Goal: Transaction & Acquisition: Purchase product/service

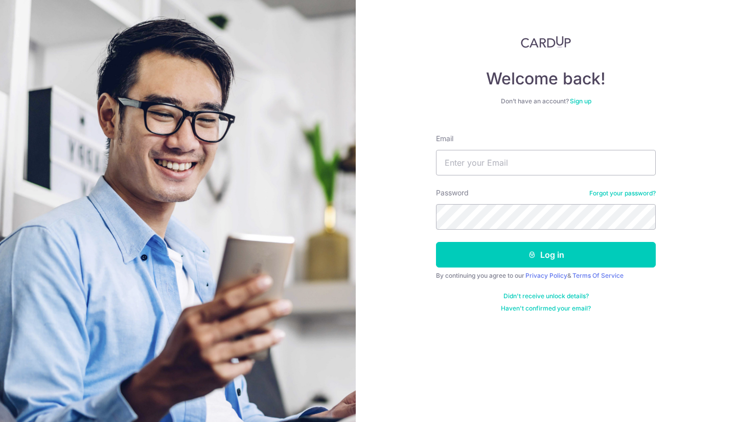
click at [530, 148] on div "Email" at bounding box center [546, 154] width 220 height 42
click at [521, 168] on input "Email" at bounding box center [546, 163] width 220 height 26
type input "lynnxie81@gmail.xom"
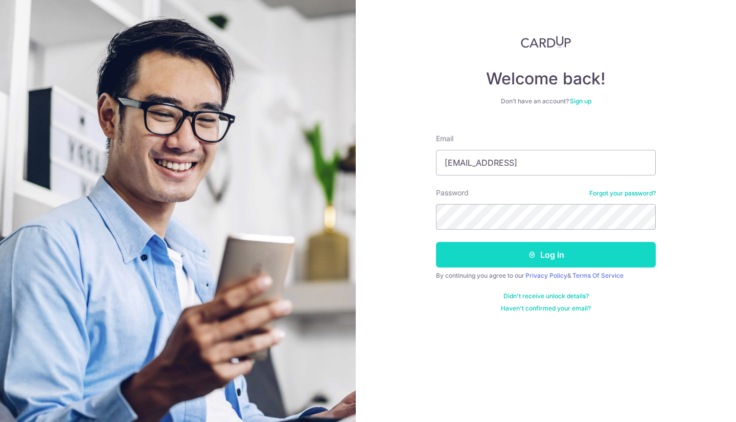
click at [499, 252] on button "Log in" at bounding box center [546, 255] width 220 height 26
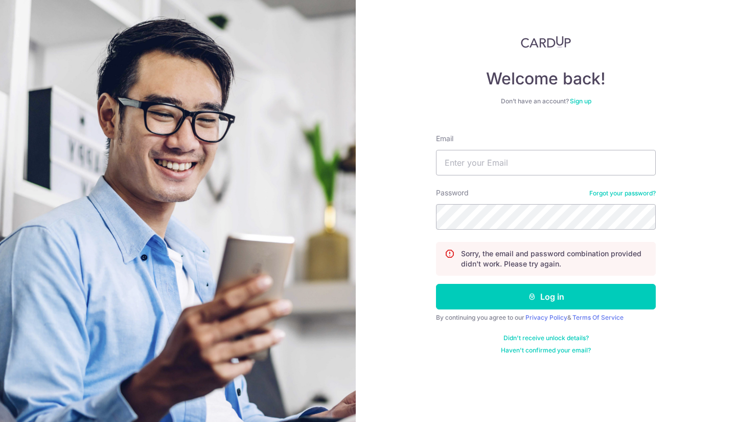
click at [618, 196] on link "Forgot your password?" at bounding box center [622, 193] width 66 height 8
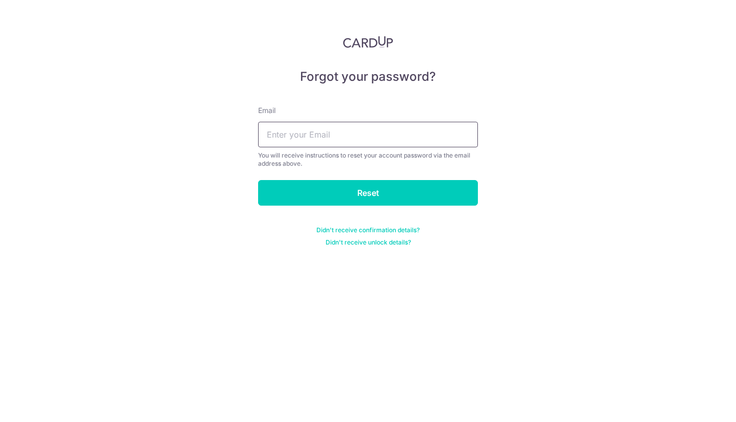
click at [313, 145] on input "text" at bounding box center [368, 135] width 220 height 26
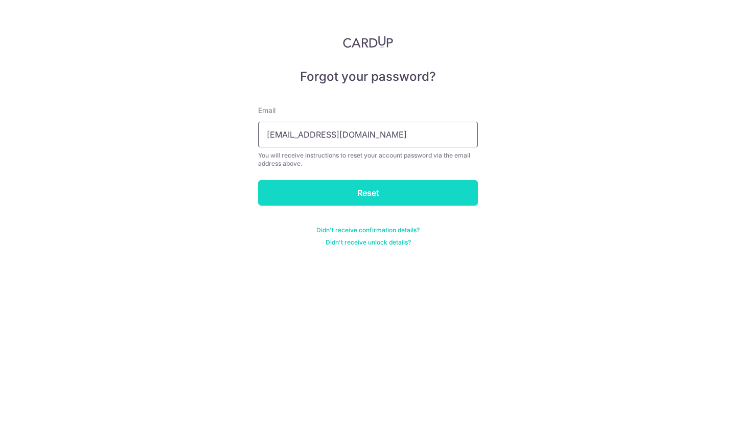
type input "lynnxie81@gmail.com"
click at [327, 188] on input "Reset" at bounding box center [368, 193] width 220 height 26
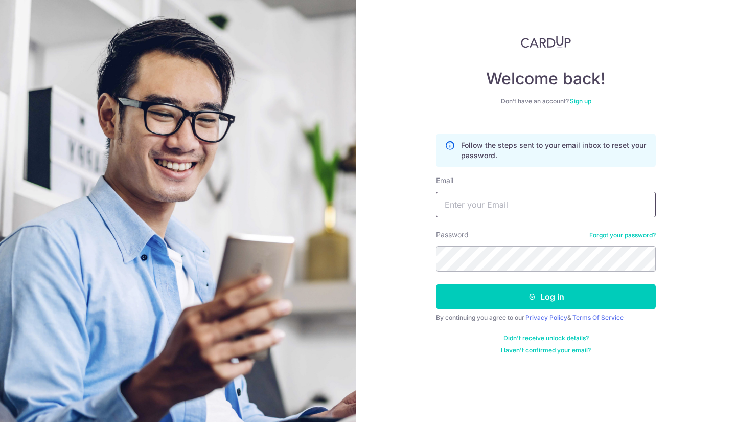
click at [526, 208] on input "Email" at bounding box center [546, 205] width 220 height 26
type input "lynnxie81"
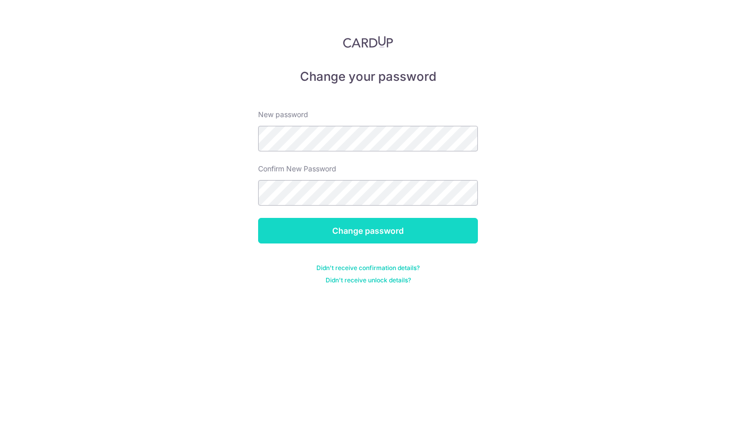
click at [336, 240] on input "Change password" at bounding box center [368, 231] width 220 height 26
click at [336, 240] on div "Change password" at bounding box center [368, 231] width 232 height 26
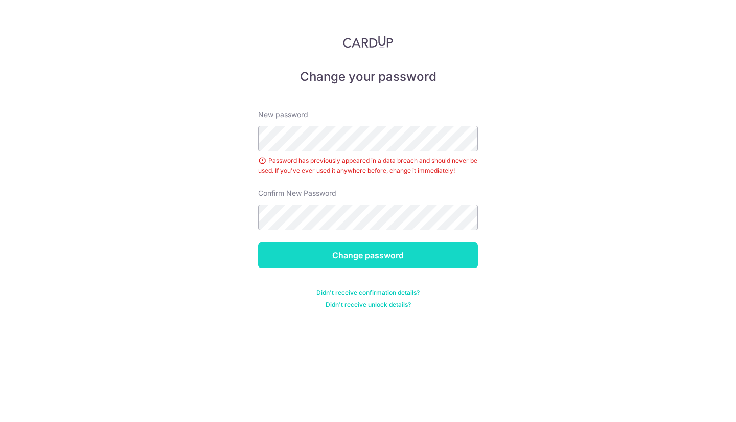
click at [341, 256] on input "Change password" at bounding box center [368, 255] width 220 height 26
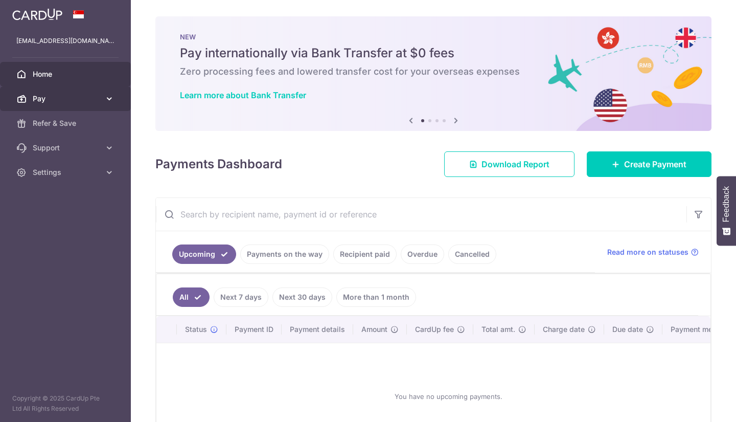
click at [53, 97] on span "Pay" at bounding box center [66, 99] width 67 height 10
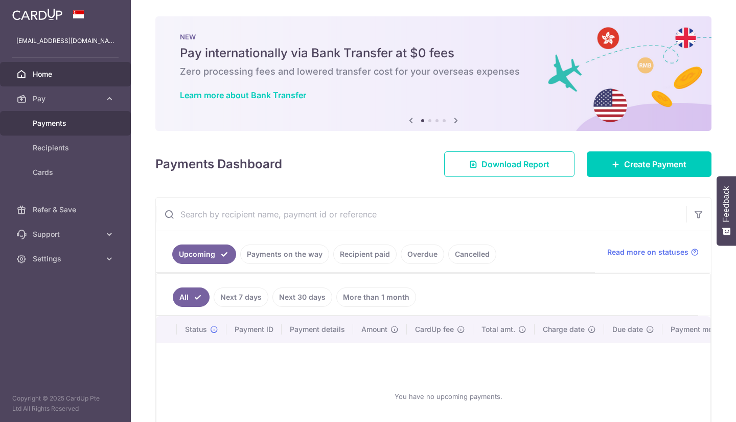
click at [52, 125] on span "Payments" at bounding box center [66, 123] width 67 height 10
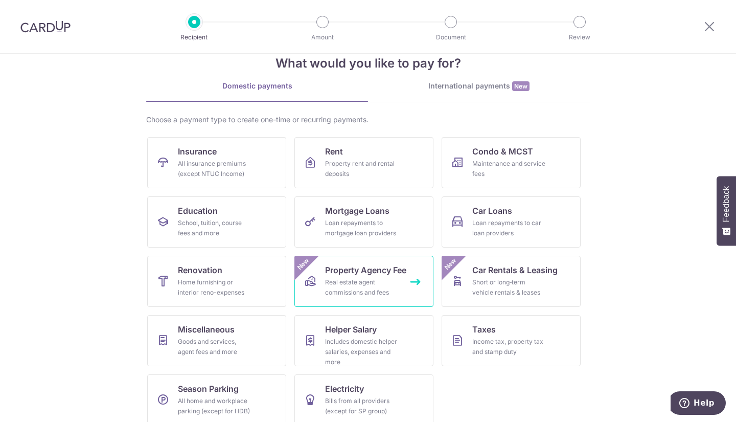
scroll to position [36, 0]
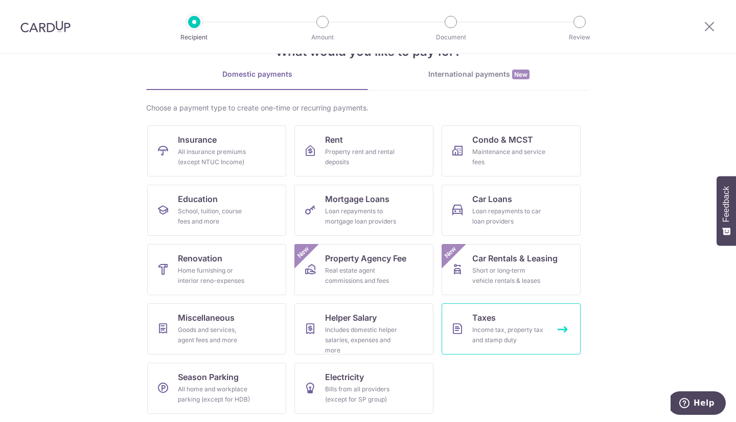
click at [481, 317] on span "Taxes" at bounding box center [484, 317] width 24 height 12
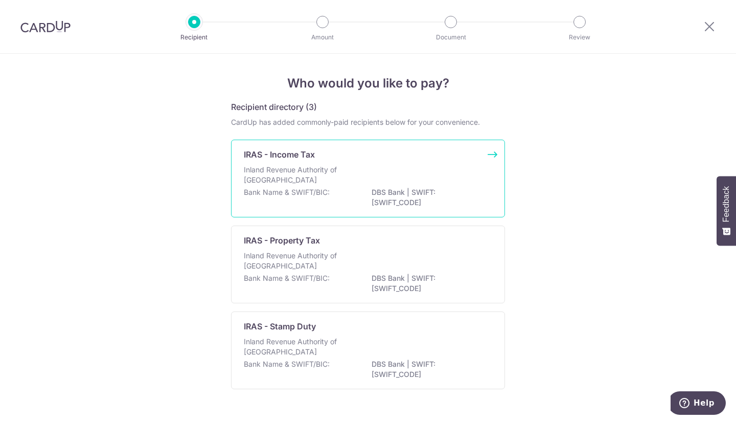
click at [396, 190] on p "DBS Bank | SWIFT: DBSSSGSGXXX" at bounding box center [429, 197] width 114 height 20
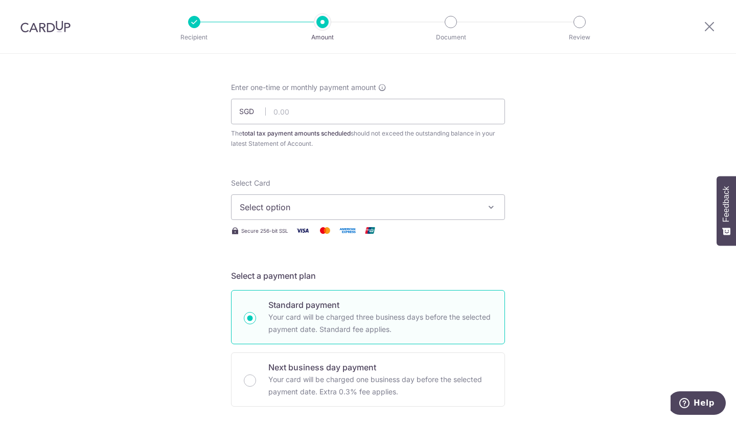
scroll to position [51, 0]
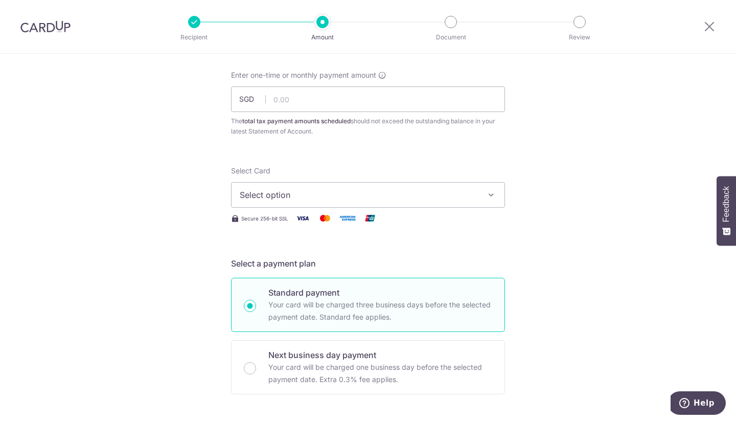
click at [396, 192] on span "Select option" at bounding box center [359, 195] width 238 height 12
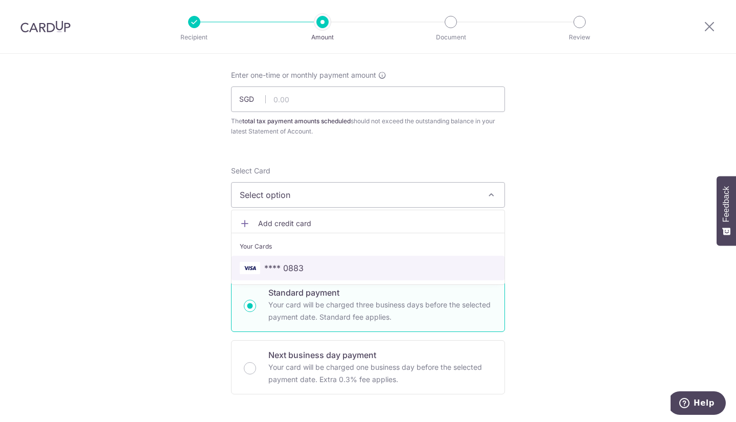
click at [292, 263] on span "**** 0883" at bounding box center [283, 268] width 39 height 12
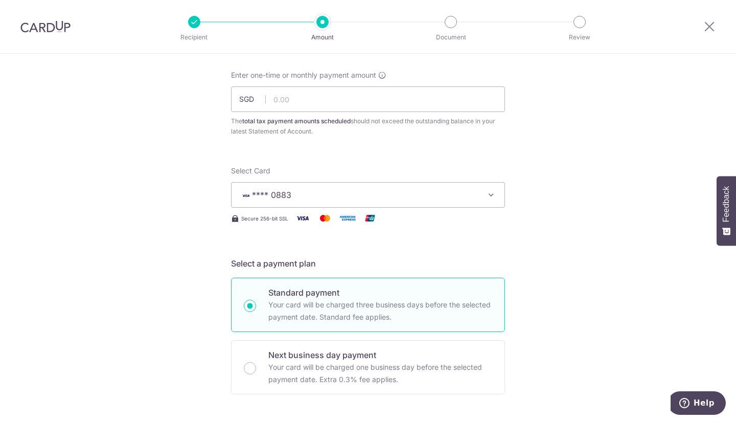
click at [312, 114] on div "Enter one-time or monthly payment amount SGD The total tax payment amounts sche…" at bounding box center [368, 103] width 274 height 66
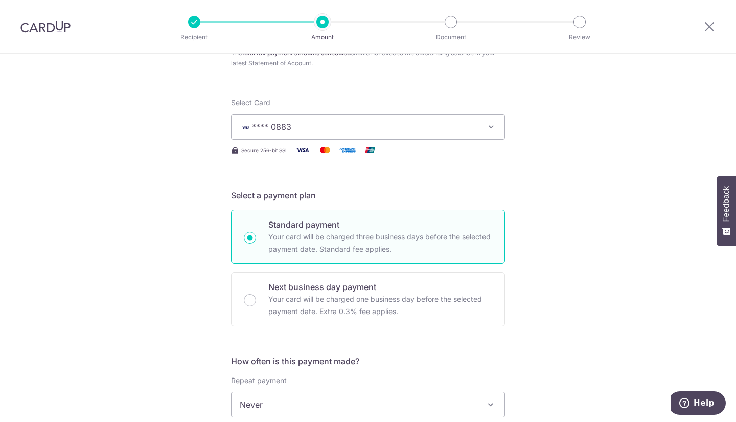
scroll to position [19, 0]
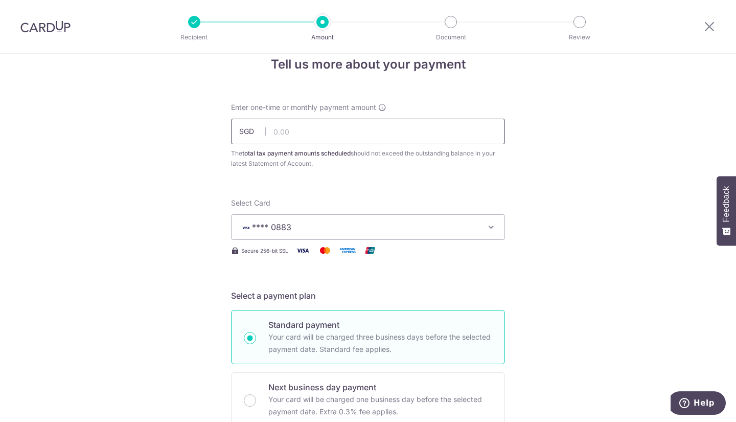
click at [291, 134] on input "text" at bounding box center [368, 132] width 274 height 26
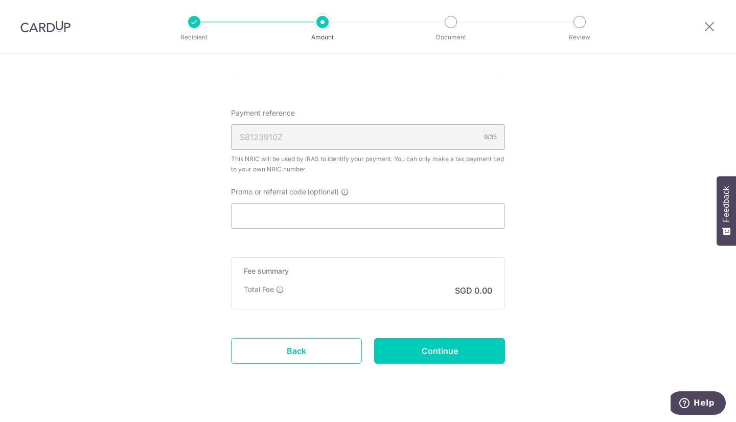
scroll to position [581, 0]
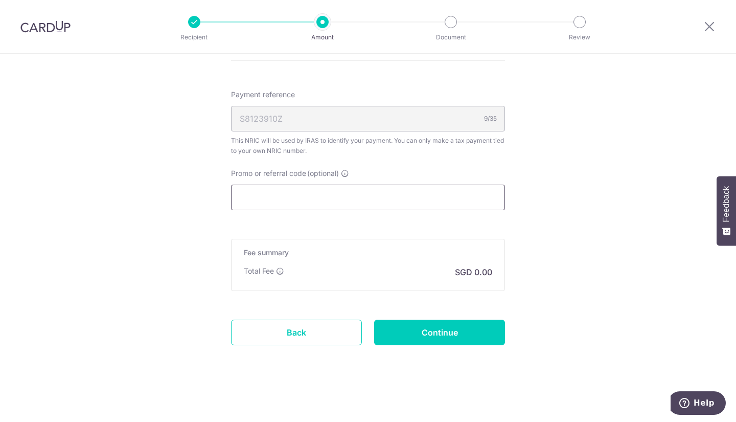
click at [316, 199] on input "Promo or referral code (optional)" at bounding box center [368, 197] width 274 height 26
paste input "VTAX25R"
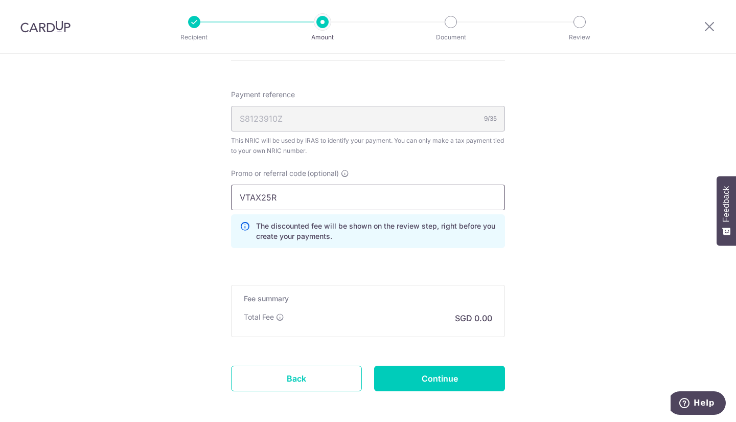
type input "VTAX25R"
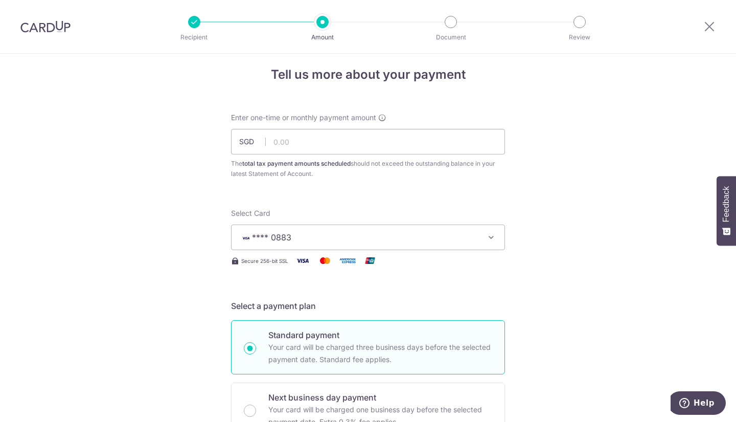
scroll to position [0, 0]
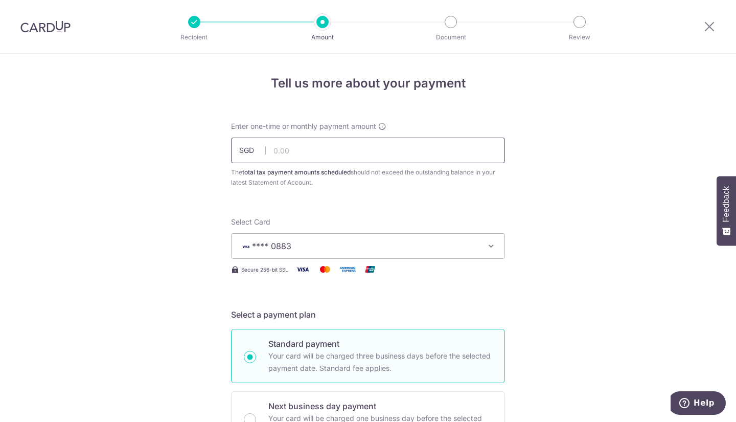
click at [299, 154] on input "text" at bounding box center [368, 150] width 274 height 26
paste input "97,421.56"
type input "97,421.56"
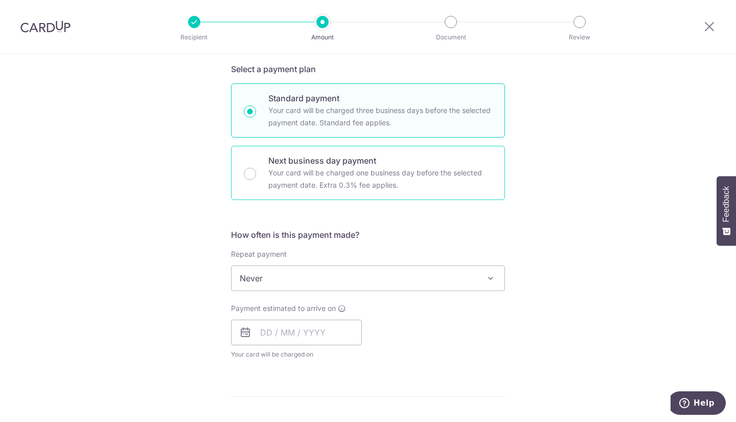
scroll to position [256, 0]
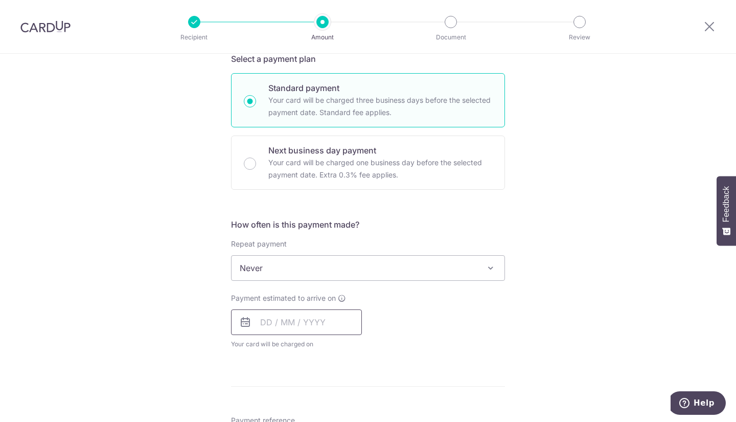
click at [259, 320] on input "text" at bounding box center [296, 322] width 131 height 26
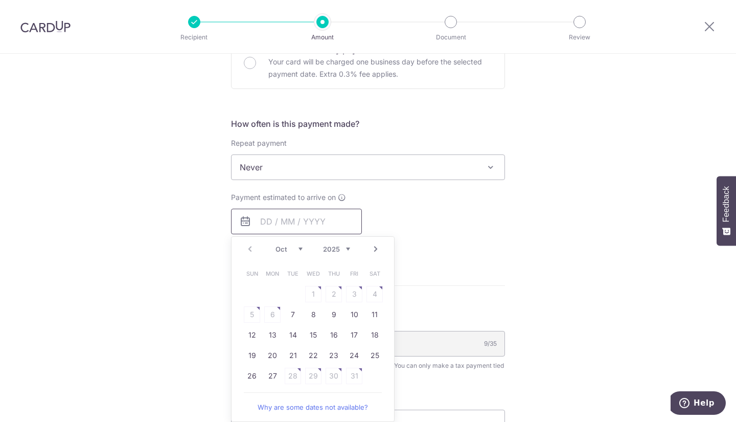
scroll to position [358, 0]
click at [348, 315] on link "10" at bounding box center [354, 313] width 16 height 16
type input "[DATE]"
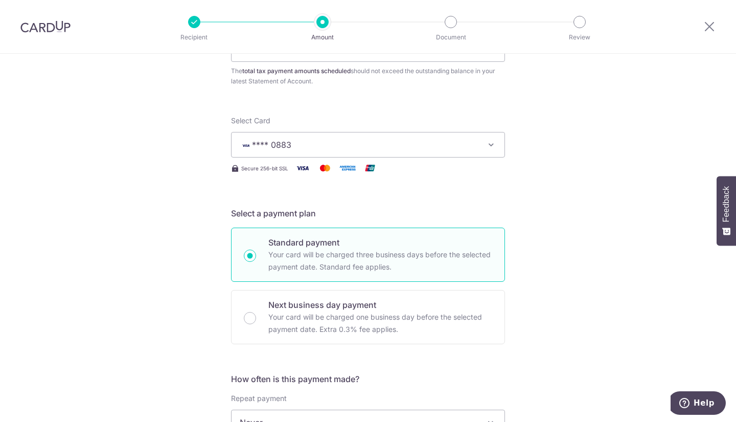
scroll to position [51, 0]
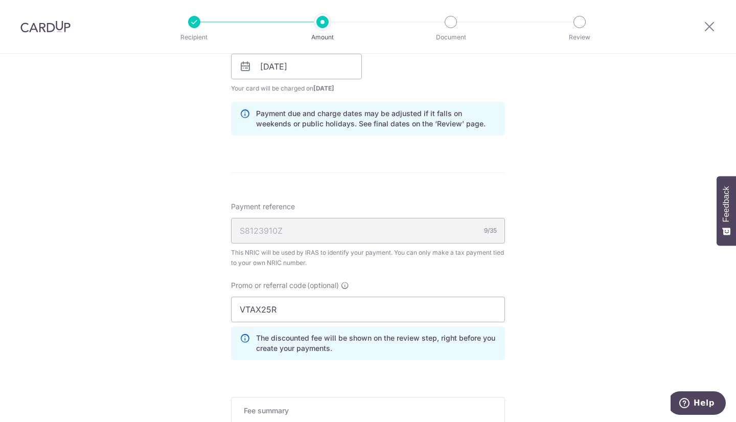
scroll to position [613, 0]
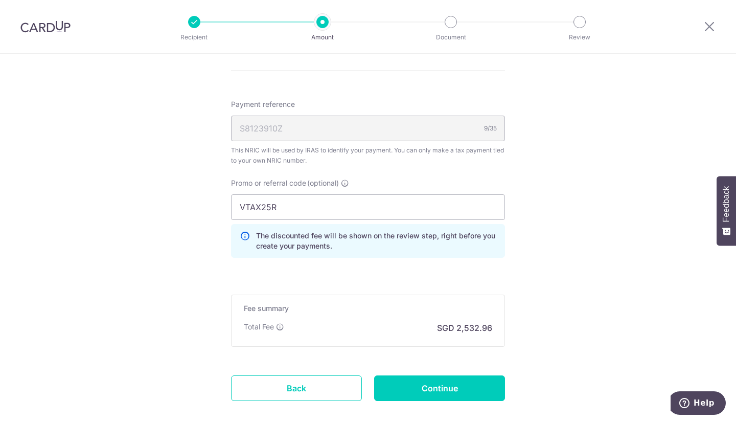
click at [242, 235] on icon at bounding box center [245, 240] width 10 height 20
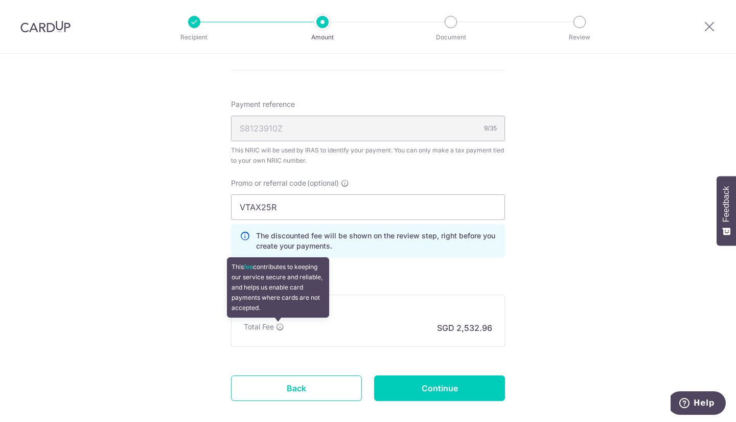
click at [276, 326] on icon at bounding box center [280, 326] width 8 height 8
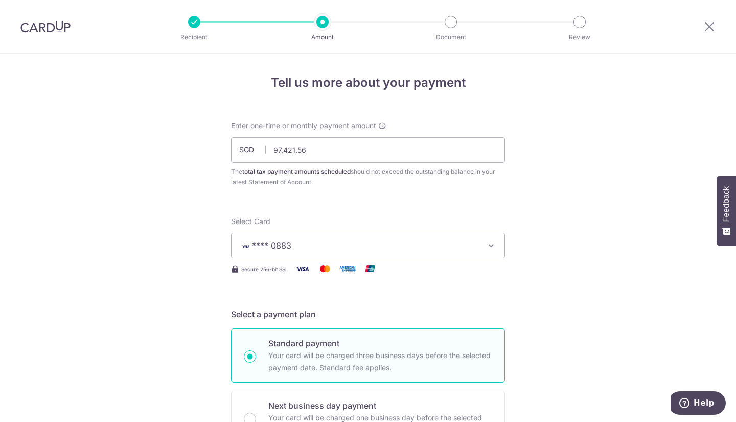
scroll to position [0, 0]
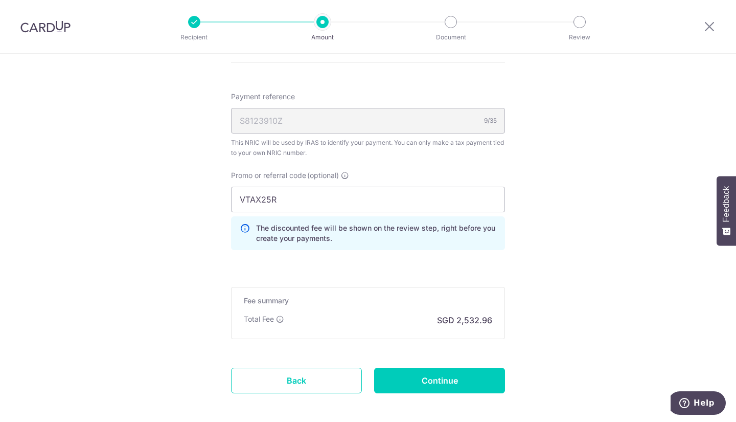
scroll to position [664, 0]
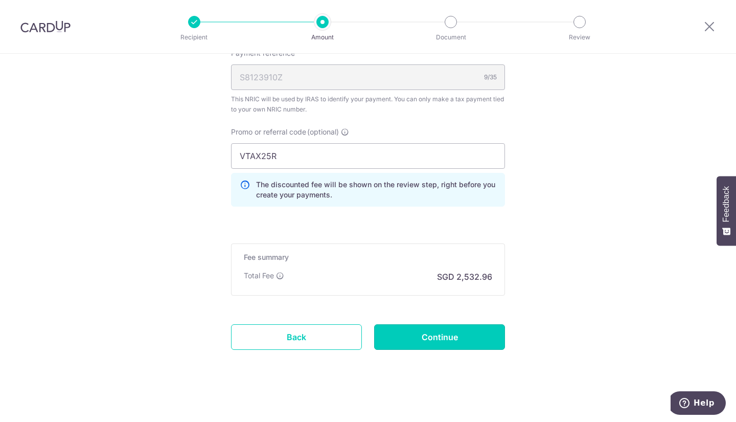
click at [447, 342] on input "Continue" at bounding box center [439, 337] width 131 height 26
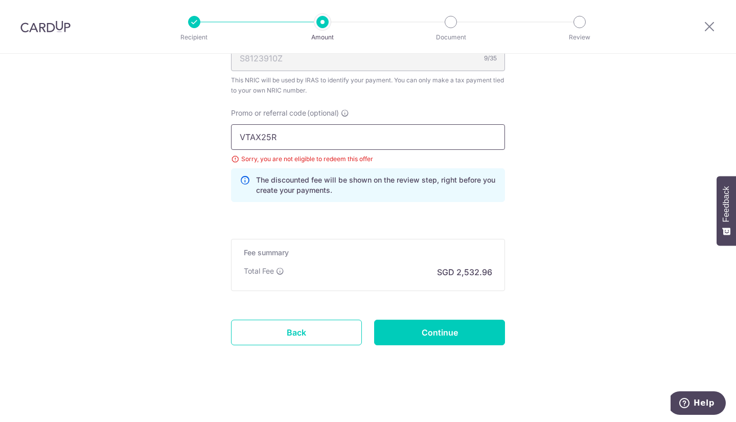
click at [311, 138] on input "VTAX25R" at bounding box center [368, 137] width 274 height 26
drag, startPoint x: 311, startPoint y: 138, endPoint x: 207, endPoint y: 140, distance: 103.2
click at [416, 329] on input "Continue" at bounding box center [439, 332] width 131 height 26
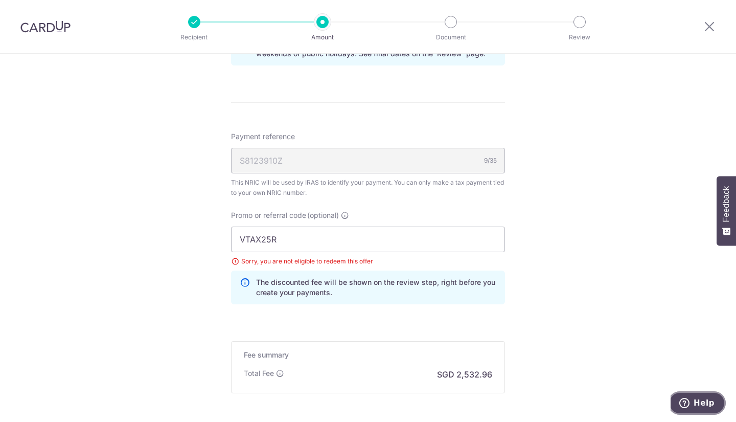
click at [705, 400] on span "Help" at bounding box center [703, 402] width 21 height 9
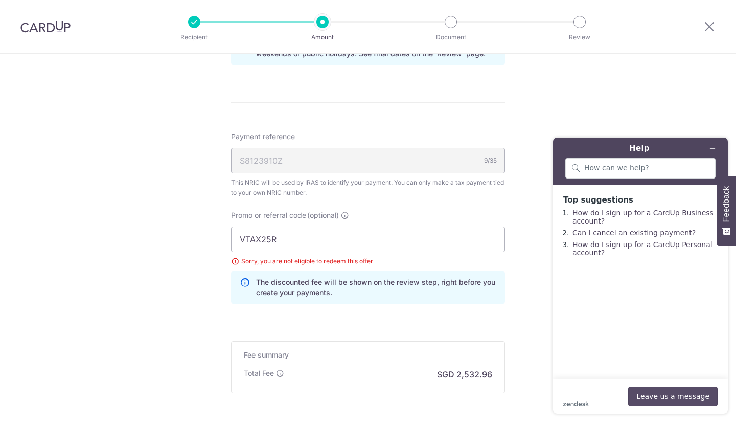
click at [657, 391] on button "Leave us a message" at bounding box center [672, 395] width 89 height 19
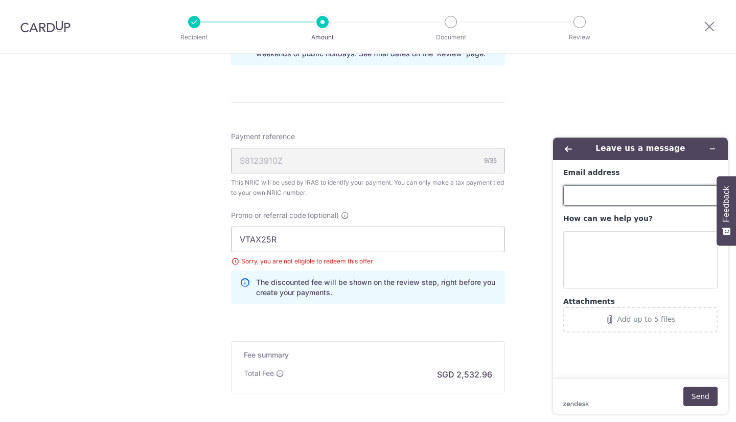
click at [591, 190] on input "Email address" at bounding box center [640, 195] width 154 height 20
type input "lynnxie81@gmail.com"
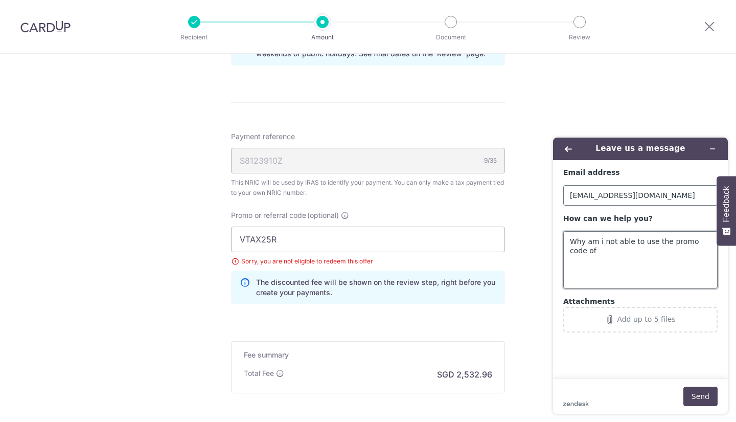
paste textarea "VTAX25R"
click at [711, 239] on textarea "Why am i not able to use the promo code of VTAX25R?" at bounding box center [640, 259] width 154 height 57
click at [623, 252] on textarea "Why am i not able to use the promo code VTAX25R?" at bounding box center [640, 259] width 154 height 57
type textarea "Why am i not able to use the promo code VTAX25R?"
click at [628, 321] on div "Add up to 5 files" at bounding box center [646, 319] width 58 height 8
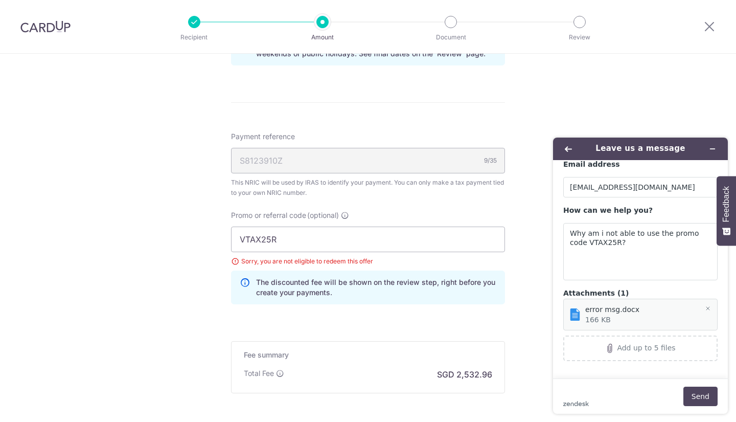
scroll to position [11, 0]
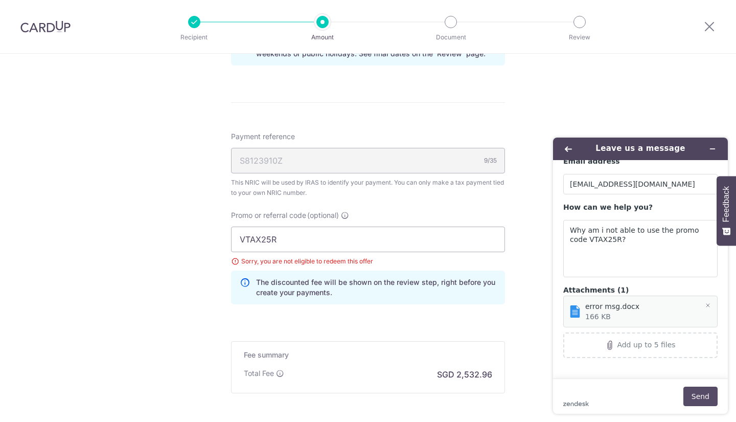
click at [692, 396] on button "Send" at bounding box center [700, 395] width 34 height 19
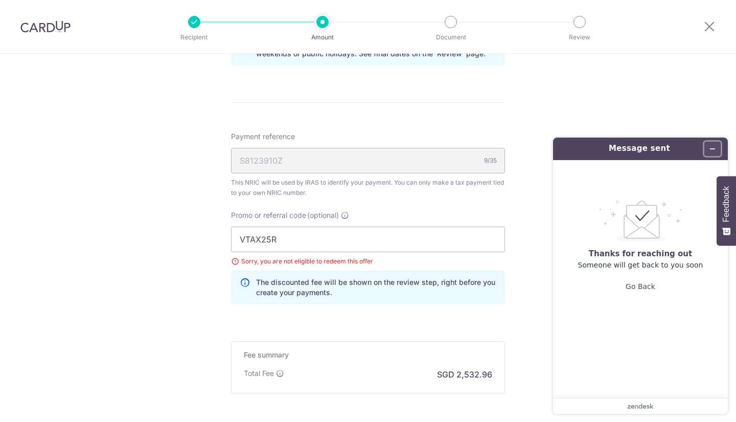
click at [713, 149] on icon "Minimise widget" at bounding box center [712, 148] width 7 height 7
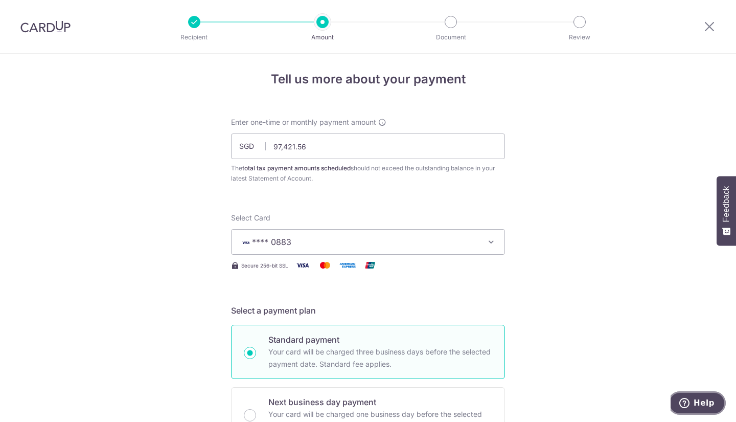
scroll to position [0, 0]
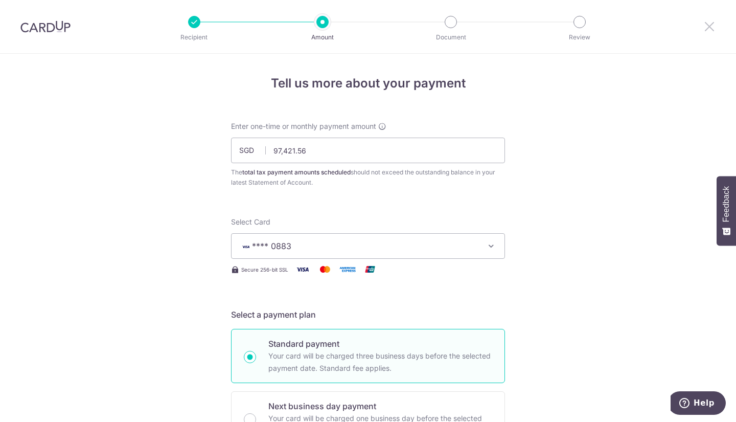
click at [709, 27] on icon at bounding box center [709, 26] width 12 height 13
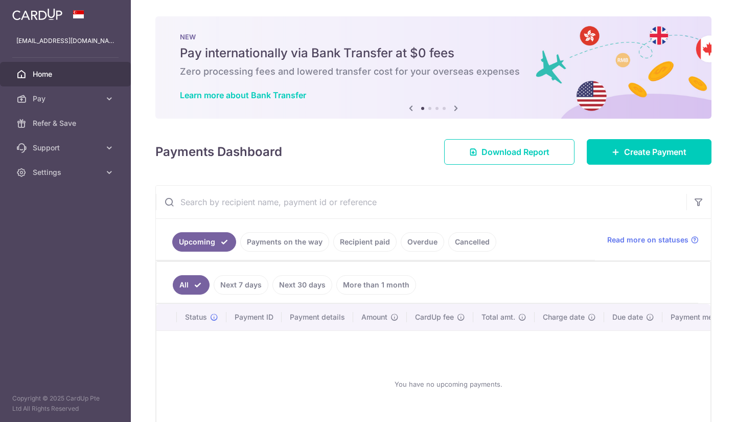
click at [354, 279] on link "More than 1 month" at bounding box center [376, 284] width 80 height 19
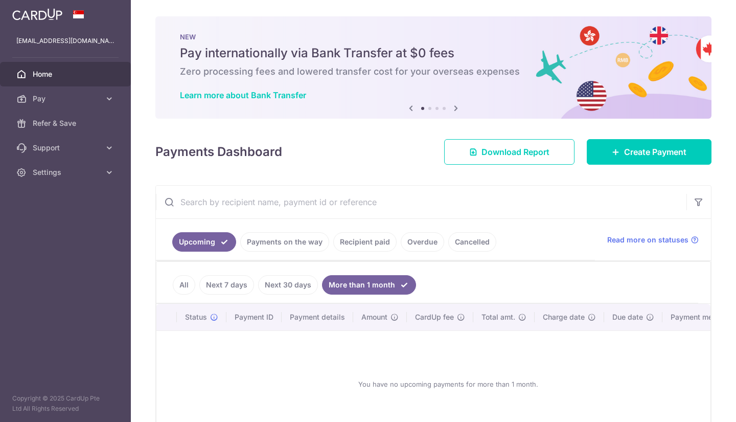
click at [188, 285] on link "All" at bounding box center [184, 284] width 22 height 19
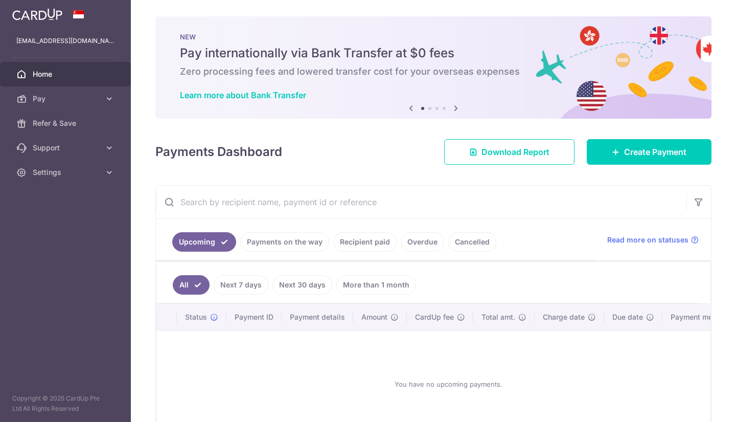
click at [188, 285] on link "All" at bounding box center [191, 284] width 37 height 19
click at [79, 147] on span "Support" at bounding box center [66, 148] width 67 height 10
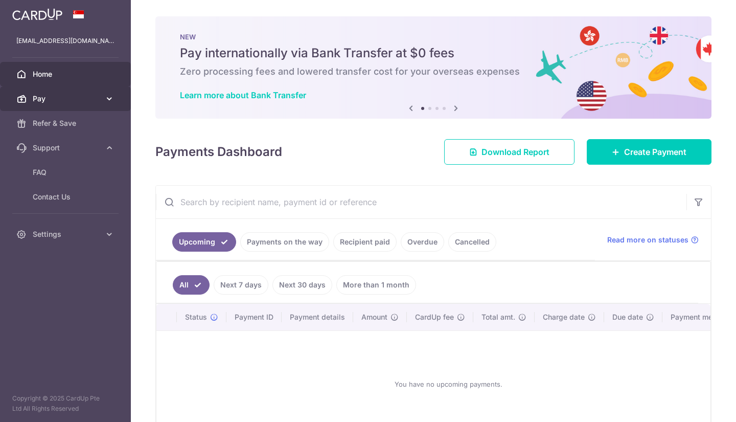
click at [65, 99] on span "Pay" at bounding box center [66, 99] width 67 height 10
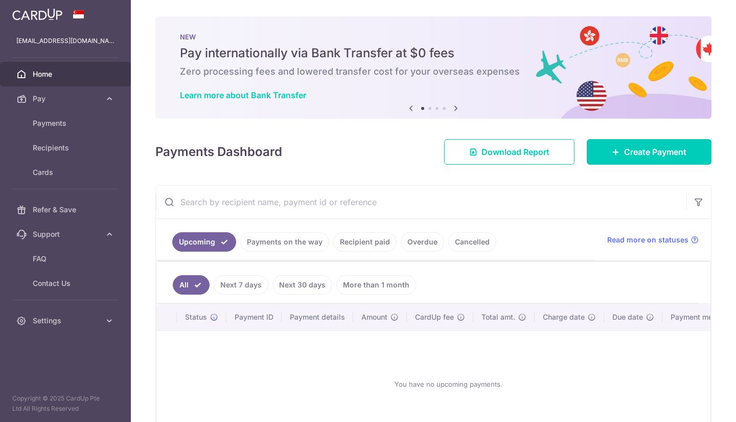
click at [257, 240] on link "Payments on the way" at bounding box center [284, 241] width 89 height 19
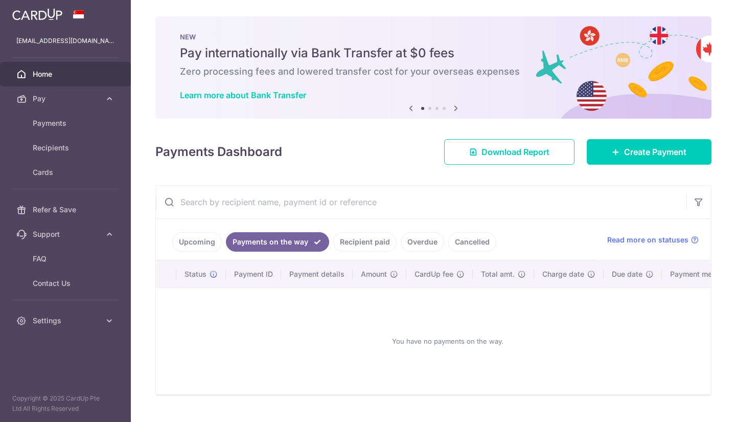
click at [208, 237] on link "Upcoming" at bounding box center [197, 241] width 50 height 19
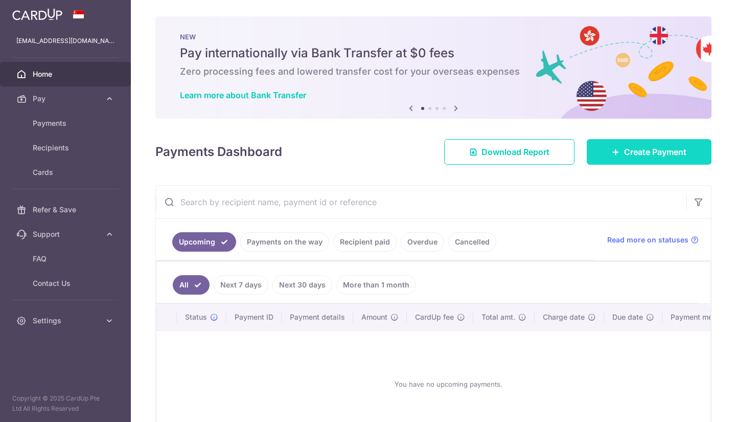
click at [680, 154] on span "Create Payment" at bounding box center [655, 152] width 62 height 12
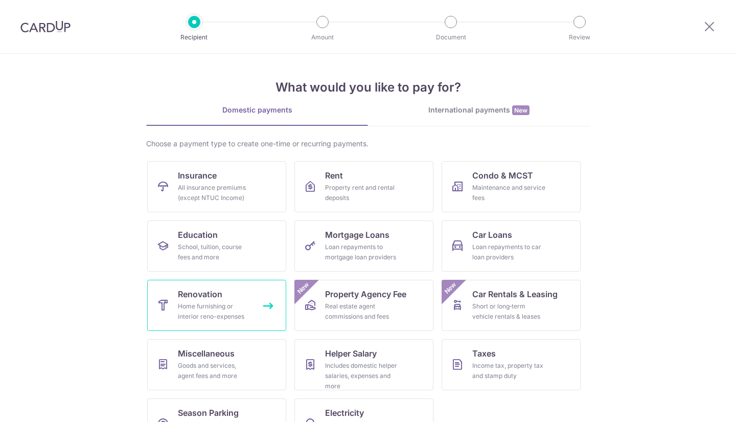
scroll to position [36, 0]
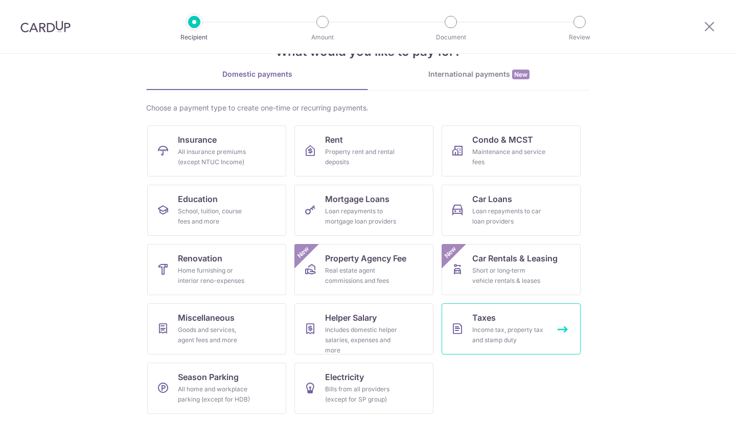
click at [490, 333] on div "Income tax, property tax and stamp duty" at bounding box center [509, 335] width 74 height 20
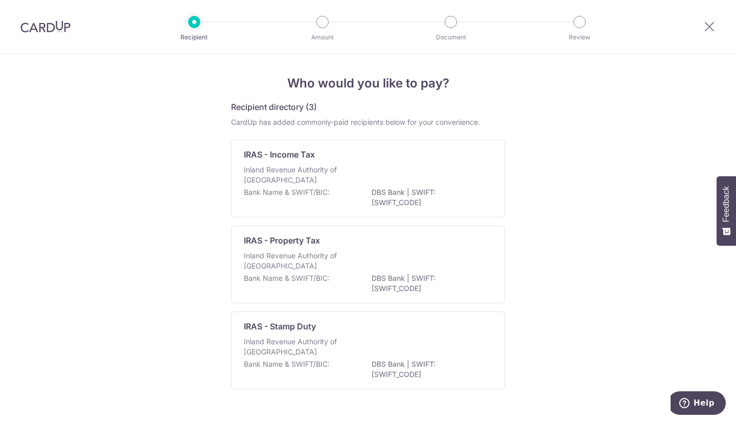
click at [412, 189] on p "DBS Bank | SWIFT: [SWIFT_CODE]" at bounding box center [429, 197] width 114 height 20
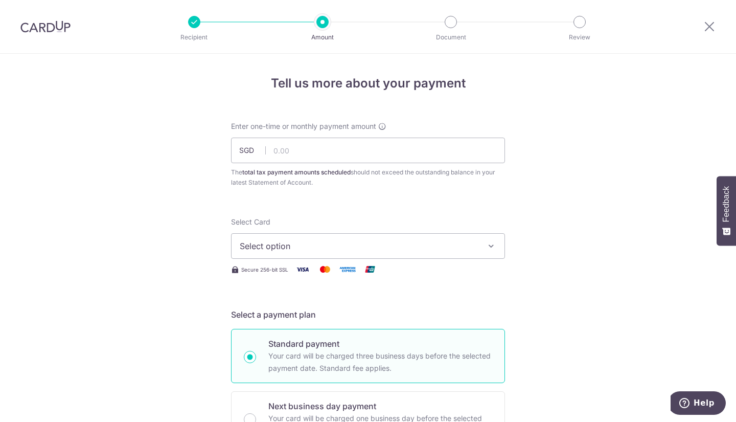
click at [361, 253] on button "Select option" at bounding box center [368, 246] width 274 height 26
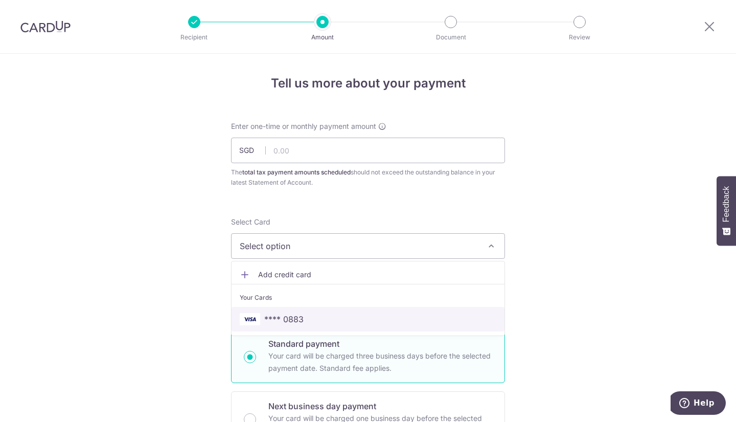
click at [319, 313] on span "**** 0883" at bounding box center [368, 319] width 257 height 12
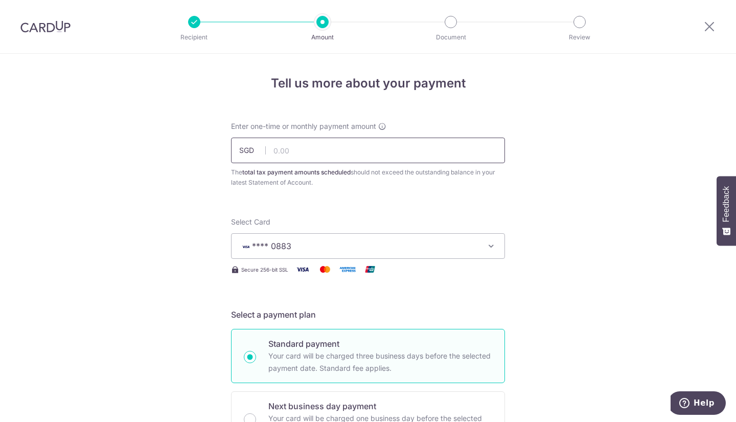
click at [283, 154] on input "text" at bounding box center [368, 150] width 274 height 26
paste input "VTAX25R"
type input "25"
drag, startPoint x: 317, startPoint y: 152, endPoint x: 249, endPoint y: 146, distance: 68.2
click at [249, 146] on div "SGD 25" at bounding box center [368, 150] width 274 height 26
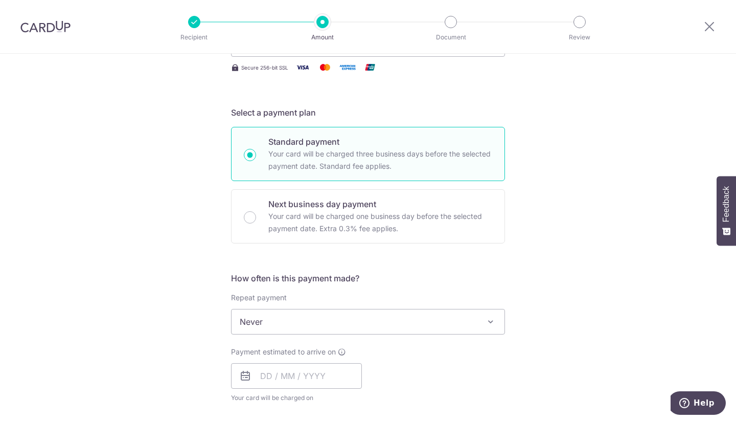
scroll to position [204, 0]
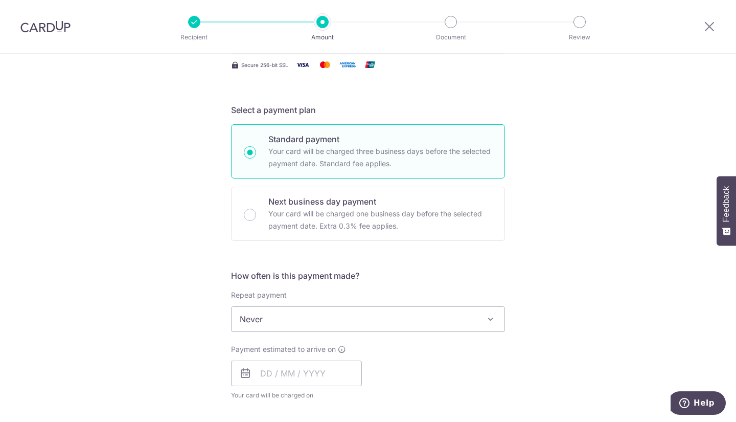
click at [363, 316] on span "Never" at bounding box center [368, 319] width 273 height 25
type input "97,000.00"
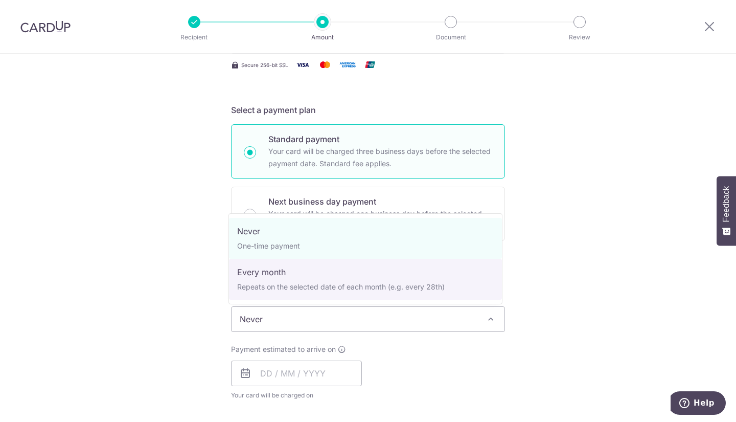
select select "3"
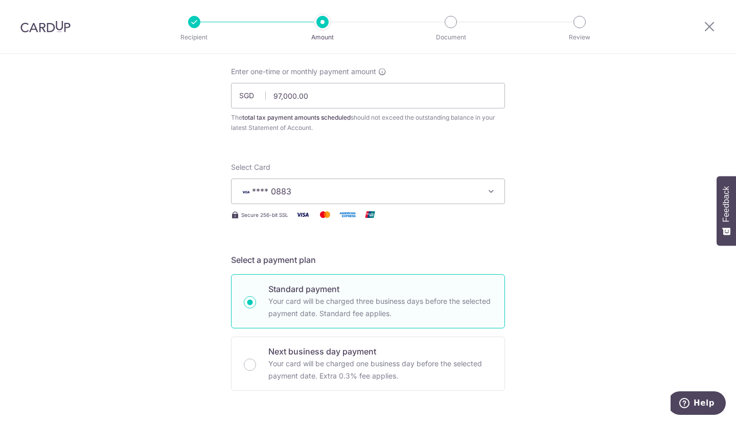
scroll to position [0, 0]
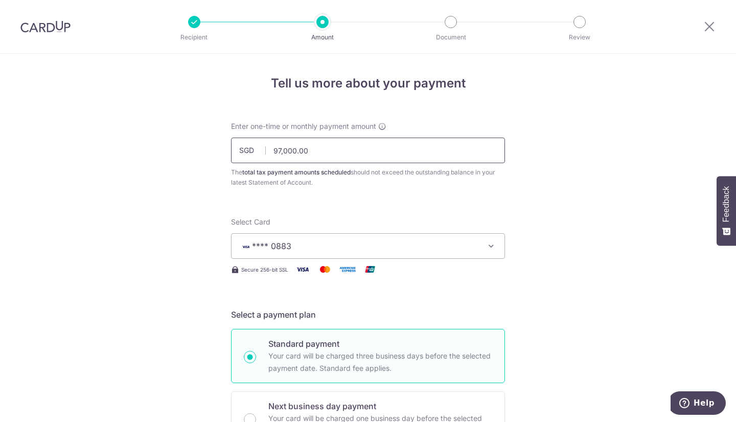
click at [340, 155] on input "97,000.00" at bounding box center [368, 150] width 274 height 26
drag, startPoint x: 340, startPoint y: 155, endPoint x: 265, endPoint y: 156, distance: 75.6
click at [265, 156] on input "97,000.00" at bounding box center [368, 150] width 274 height 26
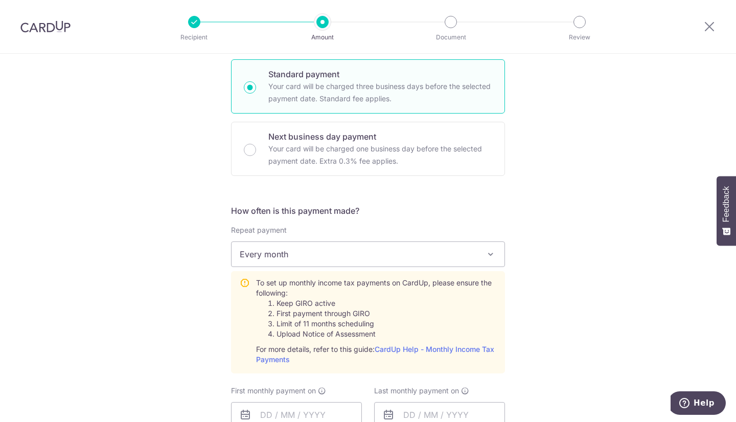
scroll to position [307, 0]
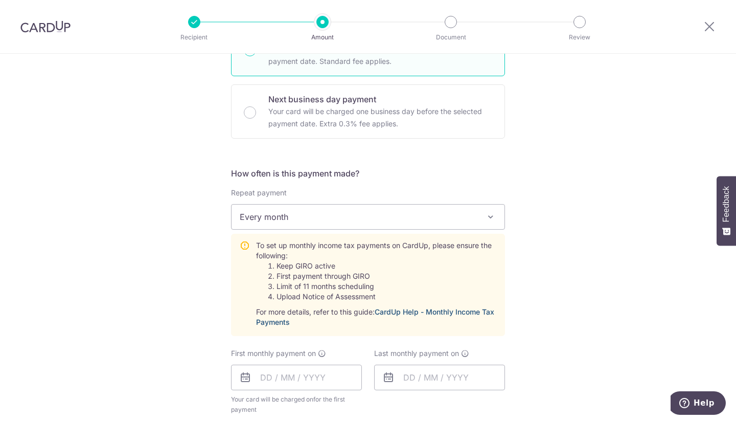
click at [431, 311] on link "CardUp Help - Monthly Income Tax Payments" at bounding box center [375, 316] width 238 height 19
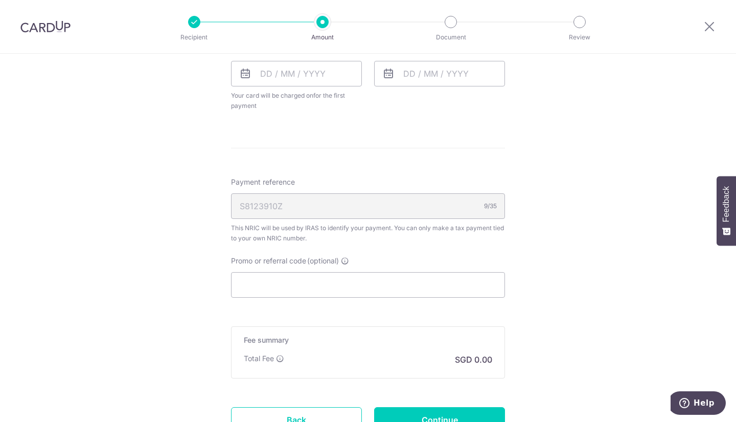
scroll to position [613, 0]
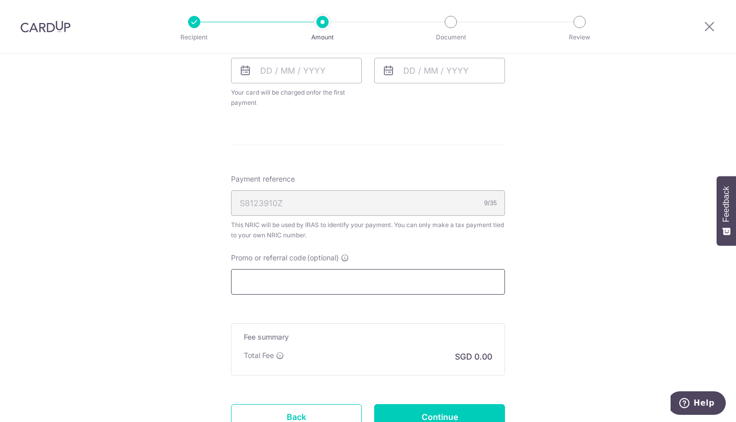
click at [374, 283] on input "Promo or referral code (optional)" at bounding box center [368, 282] width 274 height 26
paste input "VTAX25R"
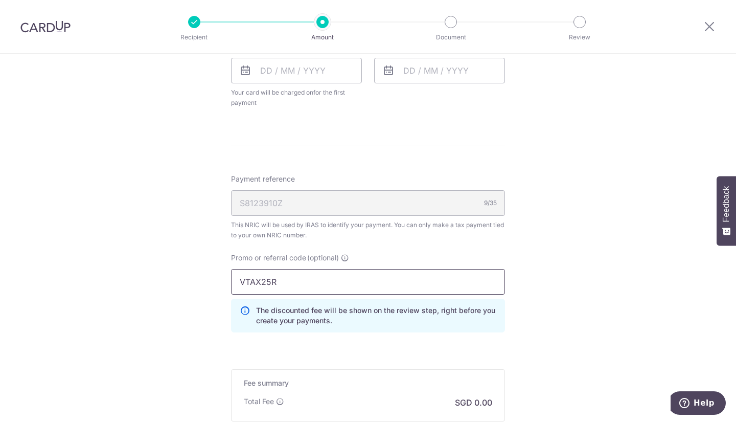
type input "VTAX25R"
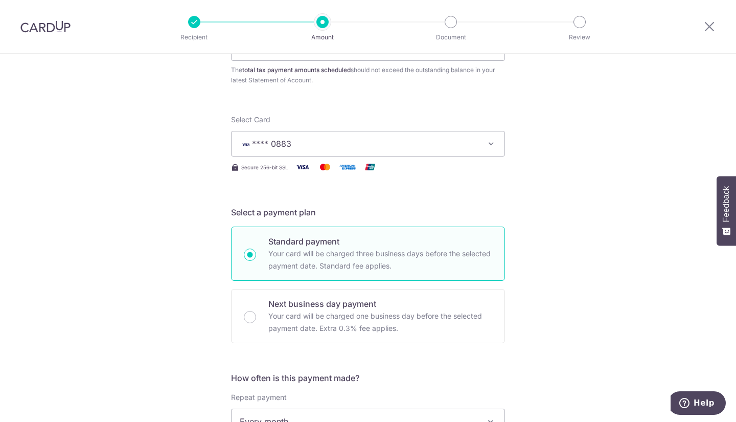
scroll to position [0, 0]
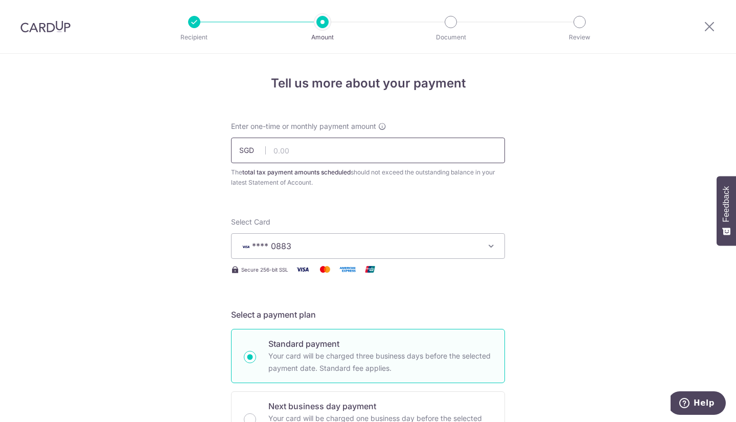
click at [301, 154] on input "text" at bounding box center [368, 150] width 274 height 26
click at [430, 271] on div "Secure 256-bit SSL" at bounding box center [368, 269] width 274 height 13
type input "8,856.51"
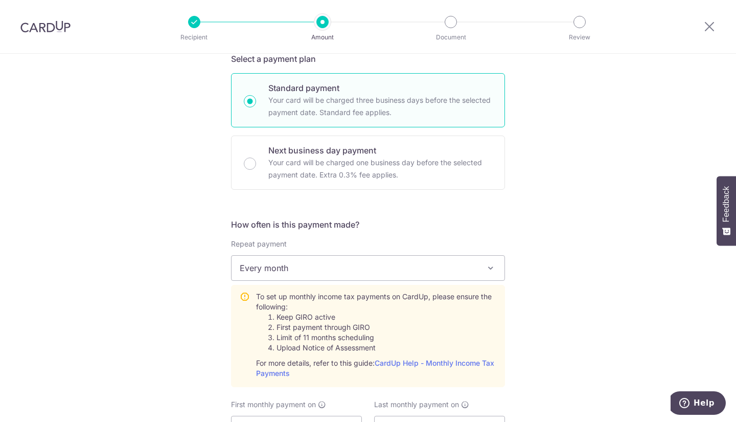
scroll to position [358, 0]
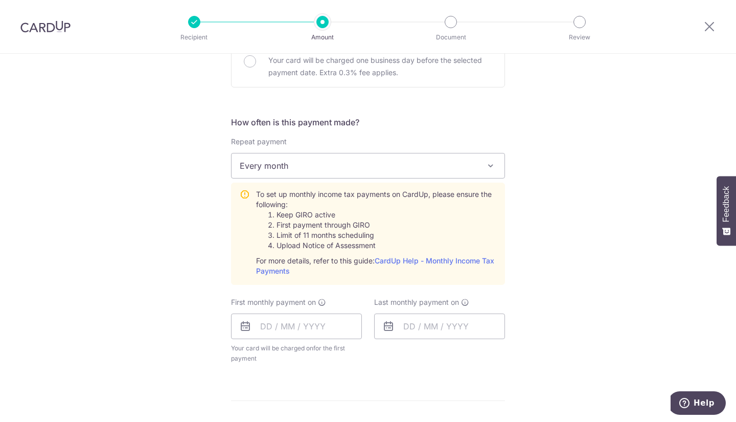
click at [241, 326] on icon at bounding box center [245, 326] width 12 height 12
click at [243, 326] on icon at bounding box center [245, 326] width 12 height 12
click at [263, 331] on input "text" at bounding box center [296, 326] width 131 height 26
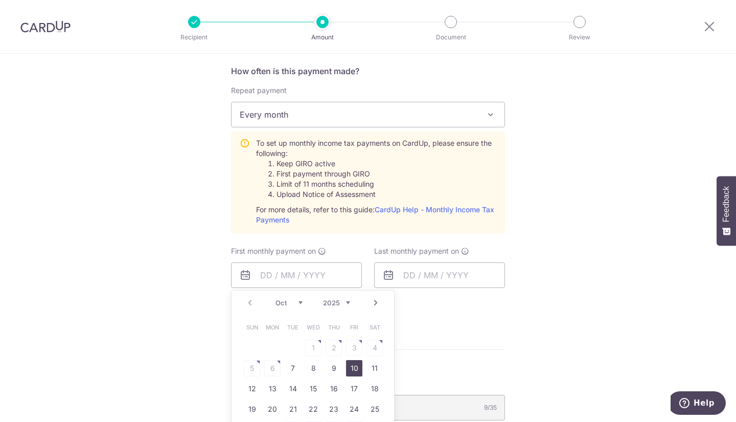
click at [349, 365] on link "10" at bounding box center [354, 368] width 16 height 16
type input "10/10/2025"
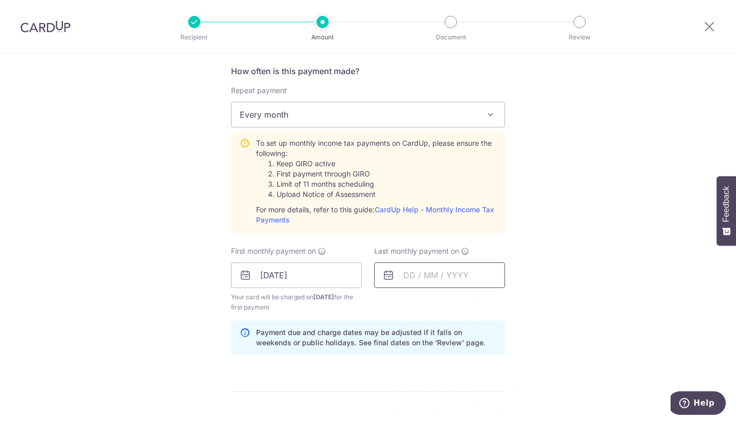
click at [393, 273] on input "text" at bounding box center [439, 275] width 131 height 26
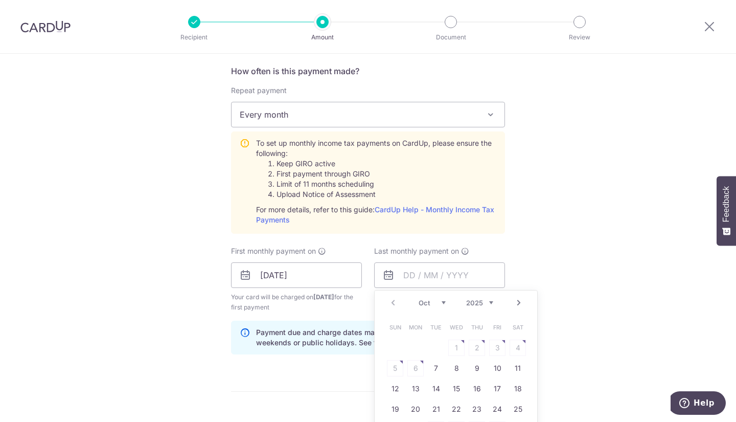
click at [480, 304] on select "2025 2026" at bounding box center [479, 302] width 27 height 8
click at [439, 304] on select "Jan Feb Mar Apr May Jun Jul Aug Sep Oct Nov" at bounding box center [432, 302] width 27 height 8
click at [475, 372] on link "10" at bounding box center [477, 368] width 16 height 16
type input "10/09/2026"
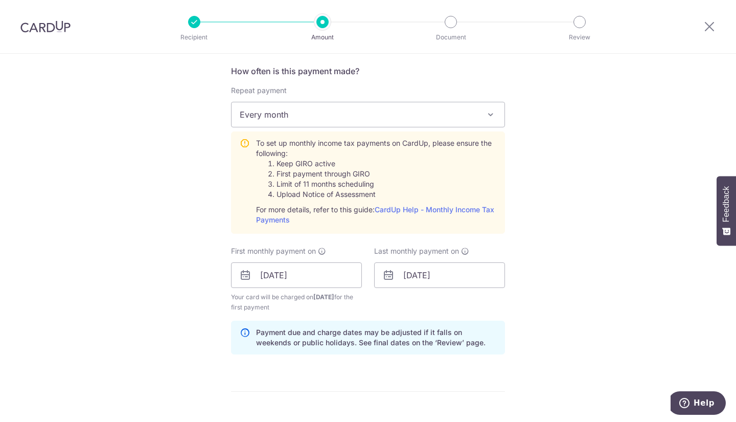
click at [297, 382] on form "Enter one-time or monthly payment amount SGD 8,856.51 8856.51 The total tax pay…" at bounding box center [368, 231] width 274 height 1038
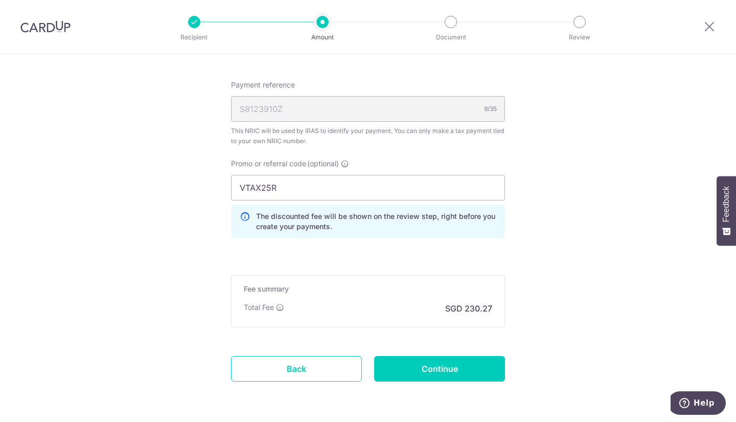
scroll to position [767, 0]
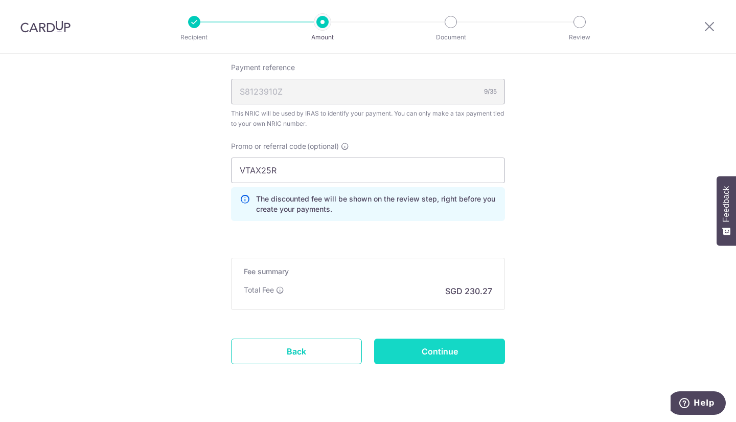
click at [399, 348] on input "Continue" at bounding box center [439, 351] width 131 height 26
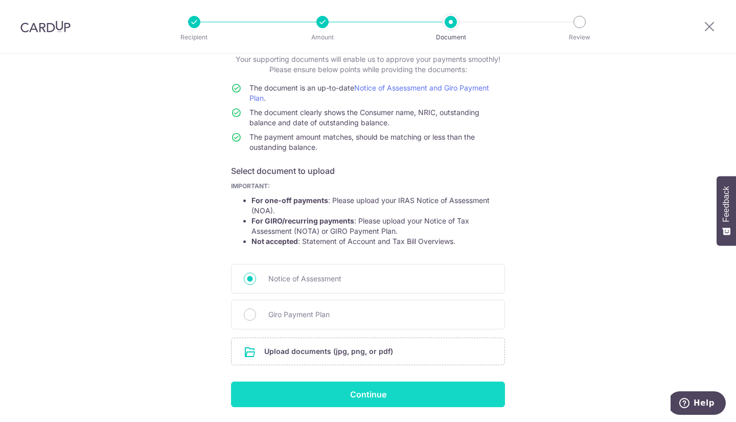
scroll to position [100, 0]
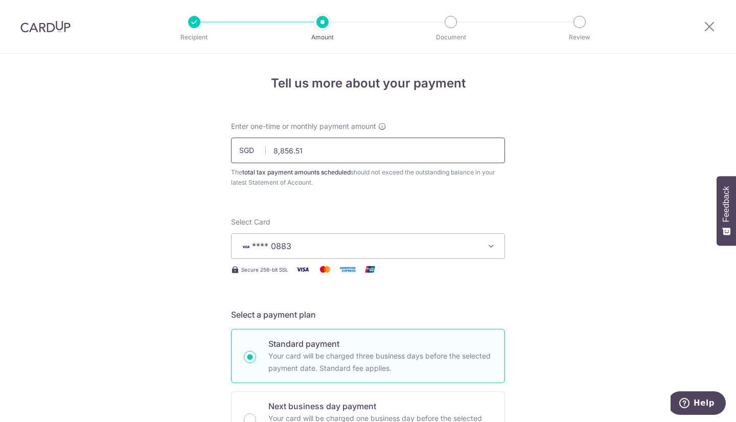
drag, startPoint x: 314, startPoint y: 157, endPoint x: 259, endPoint y: 158, distance: 54.7
click at [259, 158] on input "8,856.51" at bounding box center [368, 150] width 274 height 26
drag, startPoint x: 297, startPoint y: 155, endPoint x: 237, endPoint y: 154, distance: 59.8
click at [237, 154] on div "SGD 97.00 97.00" at bounding box center [368, 150] width 274 height 26
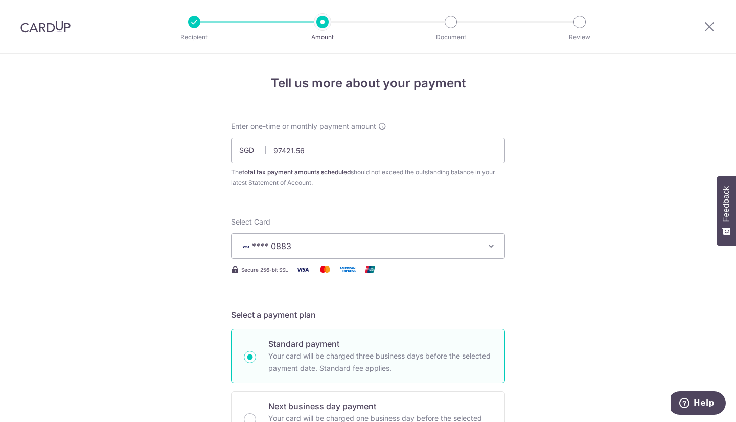
type input "97,421.56"
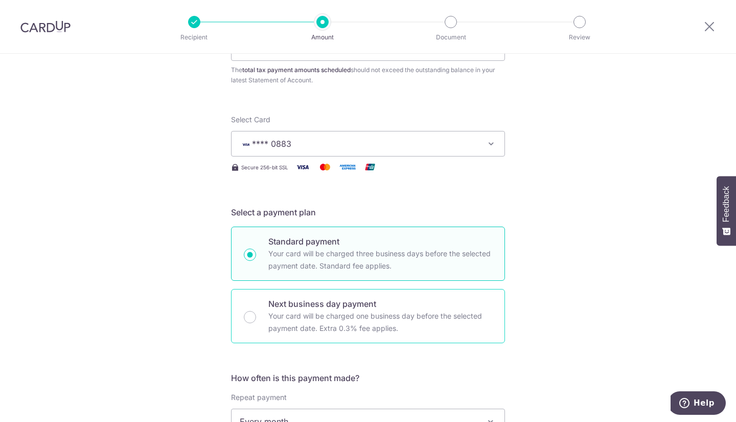
scroll to position [256, 0]
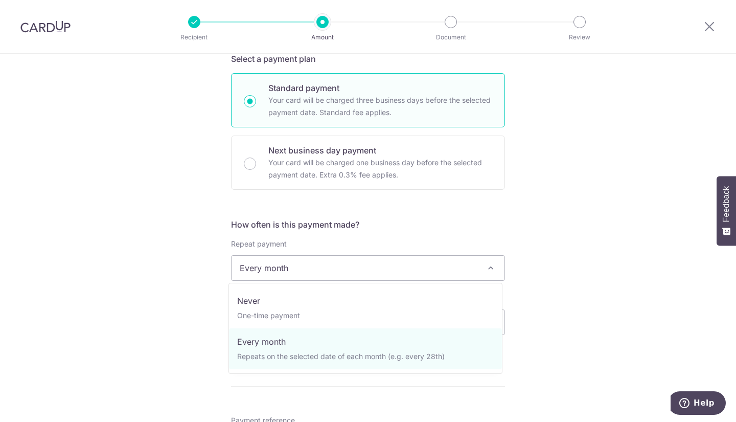
click at [299, 270] on span "Every month" at bounding box center [368, 268] width 273 height 25
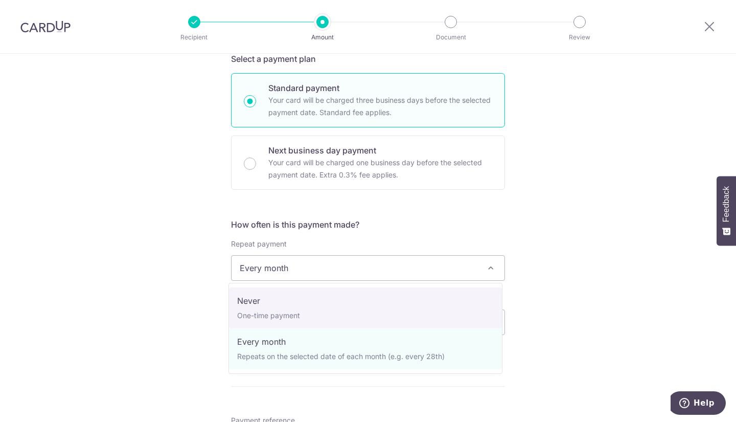
select select "1"
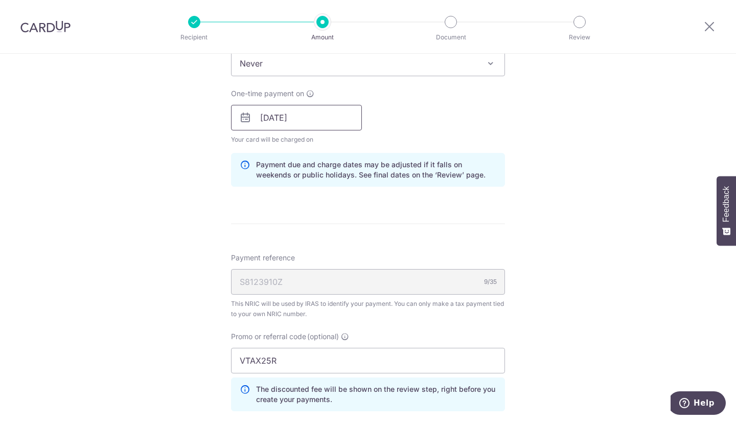
scroll to position [511, 0]
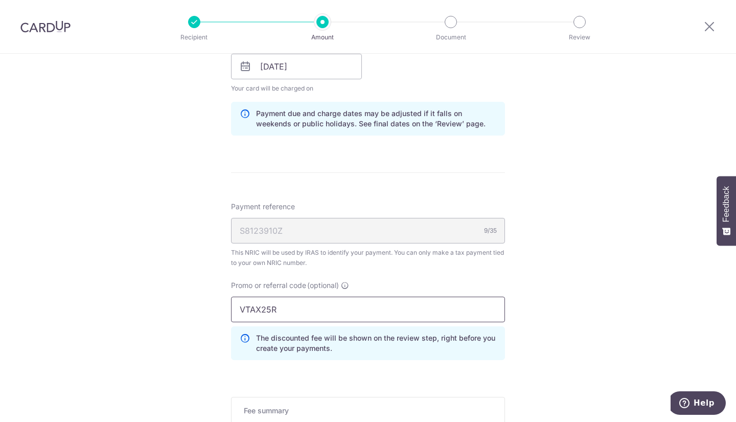
click at [313, 304] on input "VTAX25R" at bounding box center [368, 309] width 274 height 26
click at [307, 382] on form "Enter one-time or monthly payment amount SGD 97,421.56 97421.56 The total tax p…" at bounding box center [368, 70] width 274 height 921
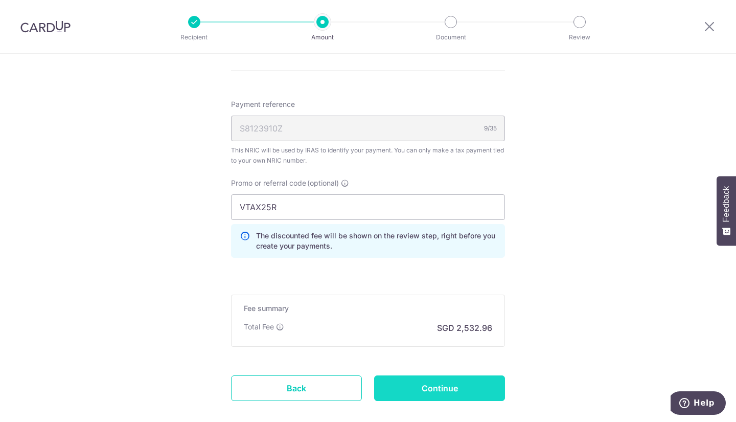
click at [395, 389] on input "Continue" at bounding box center [439, 388] width 131 height 26
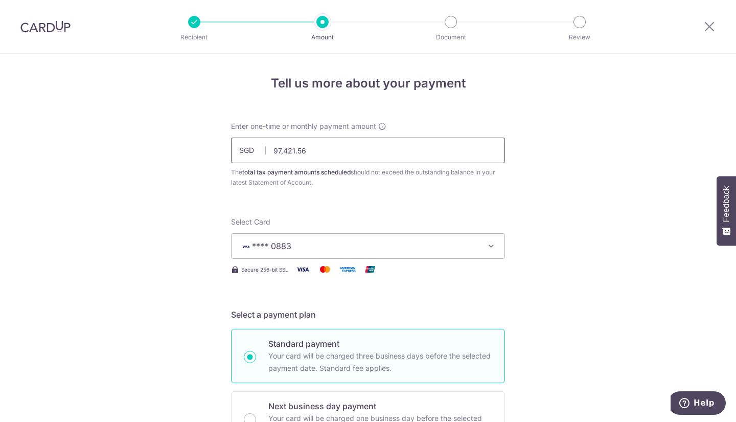
drag, startPoint x: 324, startPoint y: 154, endPoint x: 214, endPoint y: 146, distance: 110.2
type input "50,000.00"
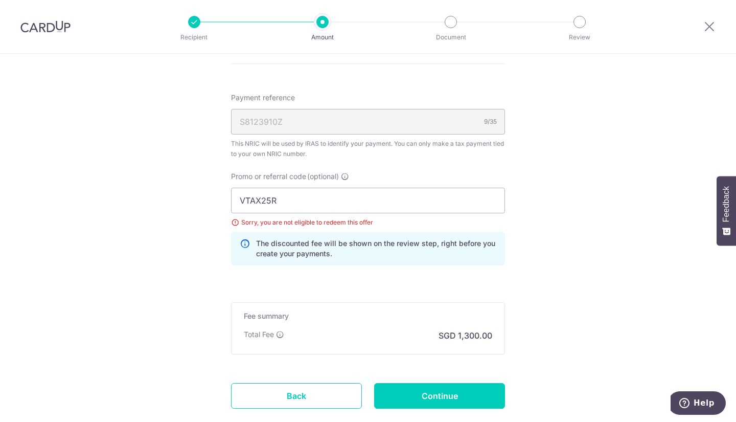
scroll to position [664, 0]
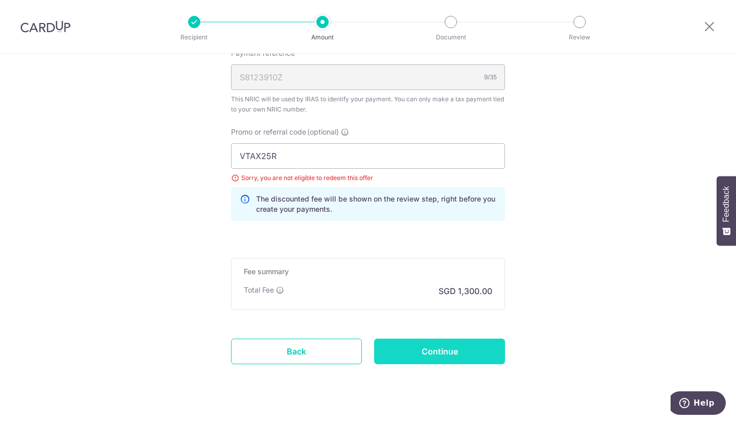
click at [399, 351] on input "Continue" at bounding box center [439, 351] width 131 height 26
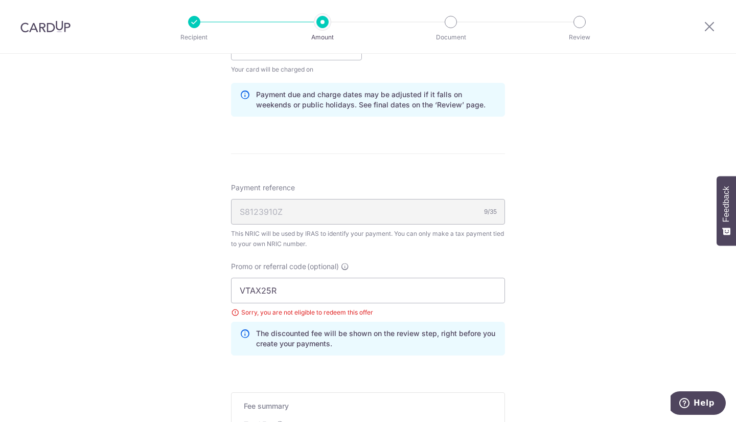
scroll to position [683, 0]
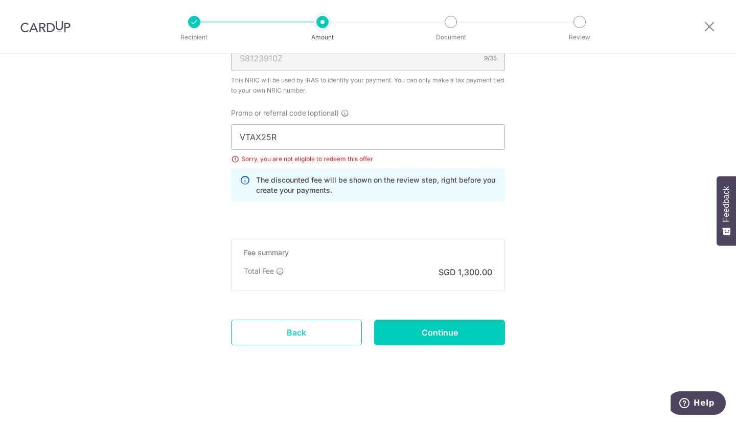
click at [302, 328] on link "Back" at bounding box center [296, 332] width 131 height 26
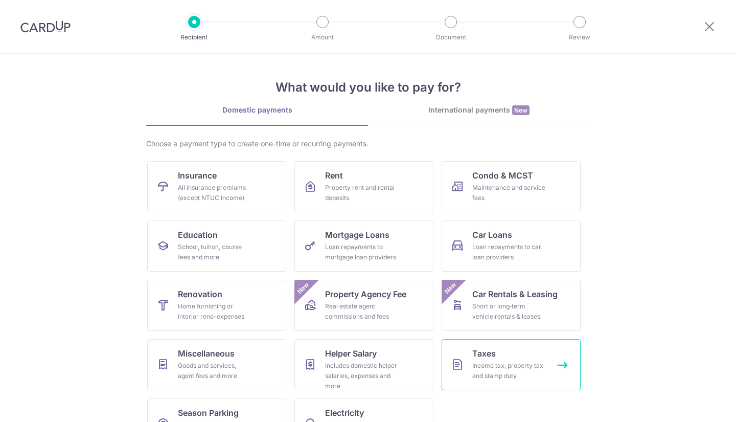
click at [479, 359] on span "Taxes" at bounding box center [484, 353] width 24 height 12
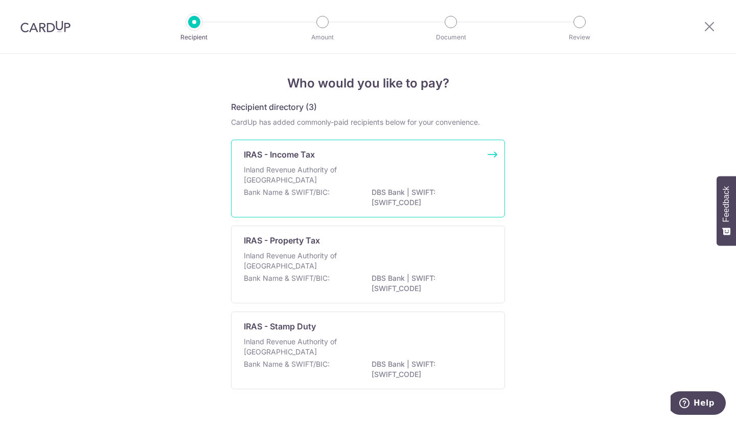
click at [447, 175] on div "Inland Revenue Authority of Singapore" at bounding box center [368, 176] width 248 height 22
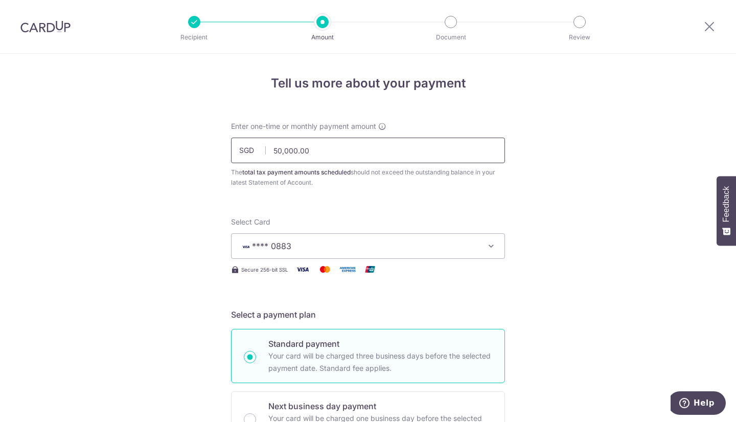
drag, startPoint x: 355, startPoint y: 150, endPoint x: 275, endPoint y: 156, distance: 80.0
click at [275, 156] on input "50,000.00" at bounding box center [368, 150] width 274 height 26
click at [272, 149] on input "50,000.00" at bounding box center [368, 150] width 274 height 26
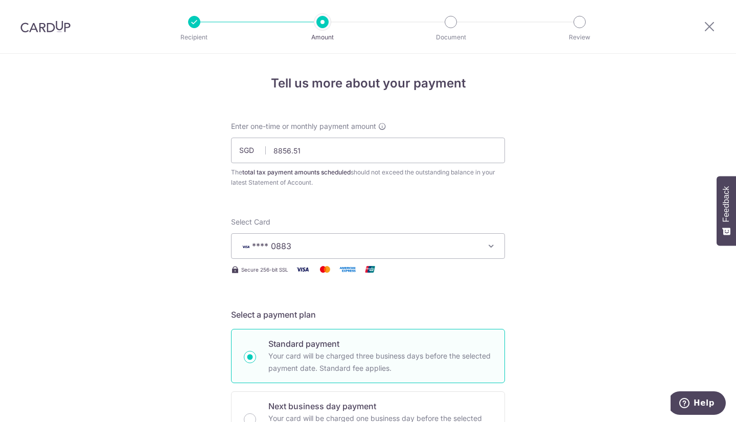
type input "8,856.51"
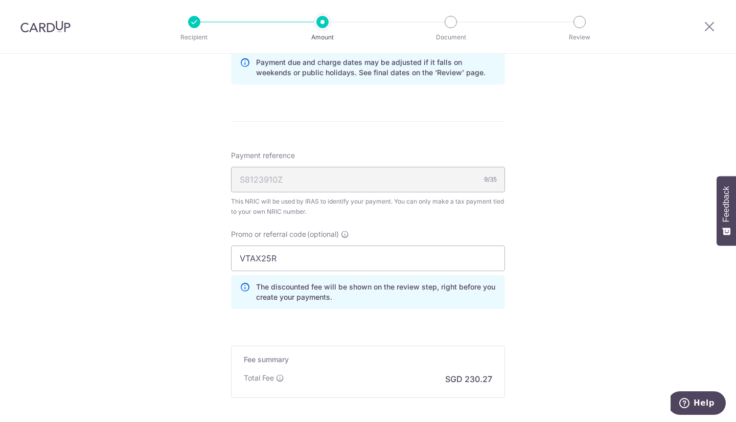
scroll to position [664, 0]
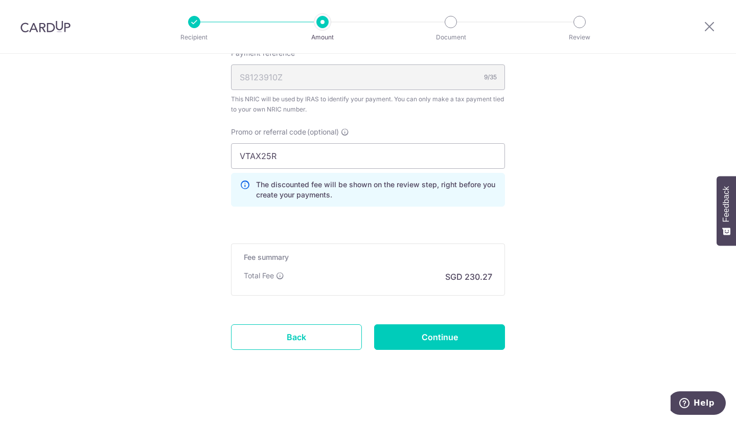
click at [479, 275] on p "SGD 230.27" at bounding box center [468, 276] width 47 height 12
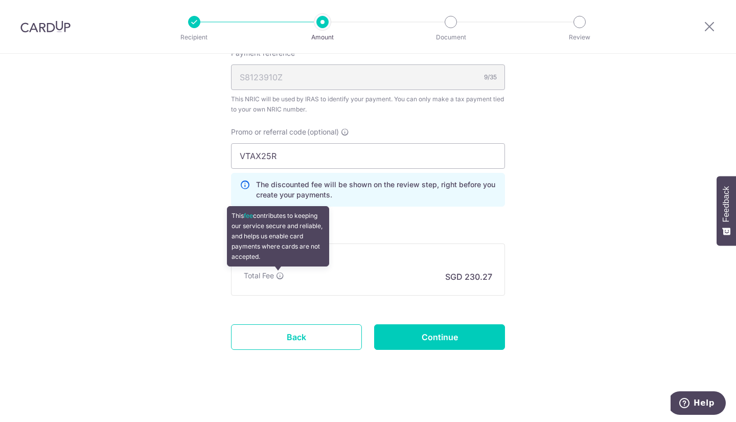
click at [277, 274] on icon at bounding box center [280, 275] width 8 height 8
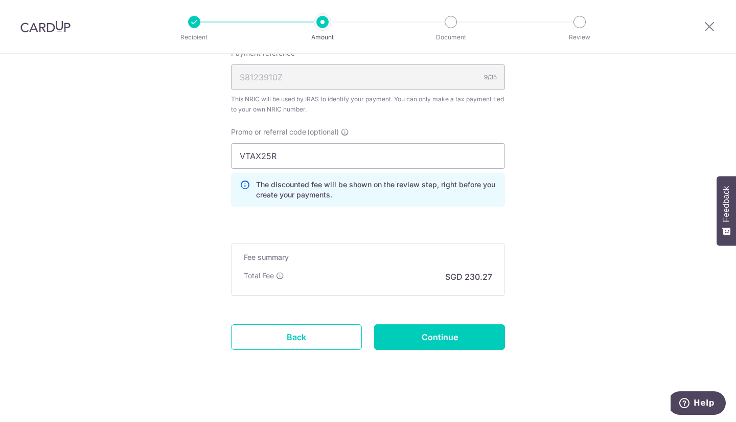
click at [470, 273] on p "SGD 230.27" at bounding box center [468, 276] width 47 height 12
click at [313, 156] on input "VTAX25R" at bounding box center [368, 156] width 274 height 26
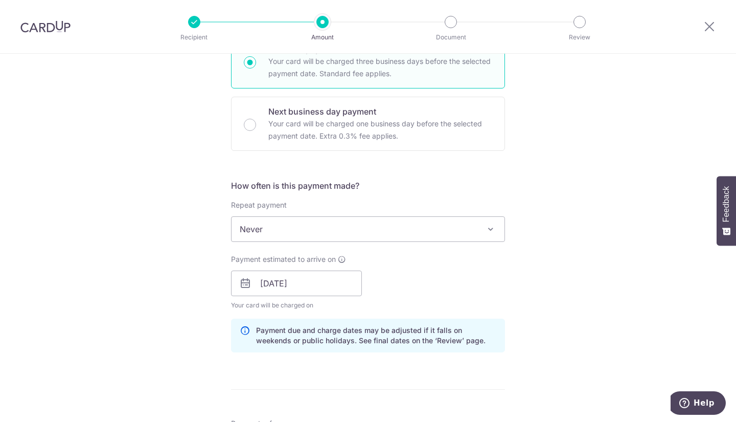
scroll to position [307, 0]
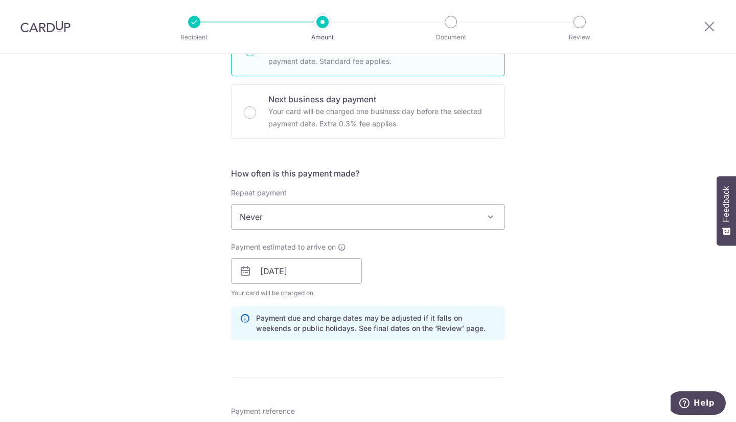
click at [383, 222] on span "Never" at bounding box center [368, 216] width 273 height 25
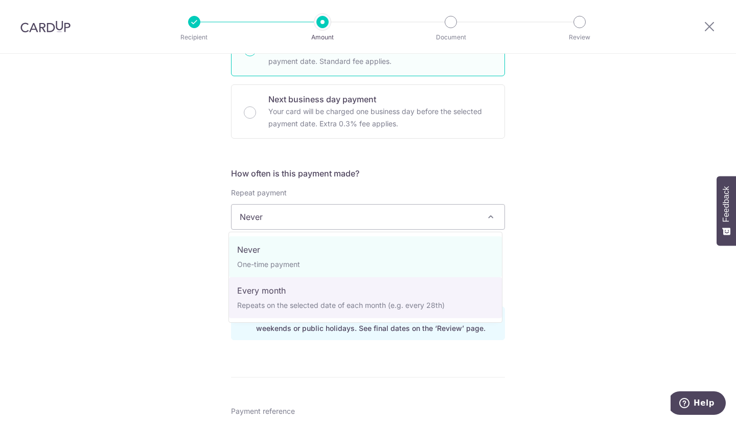
select select "3"
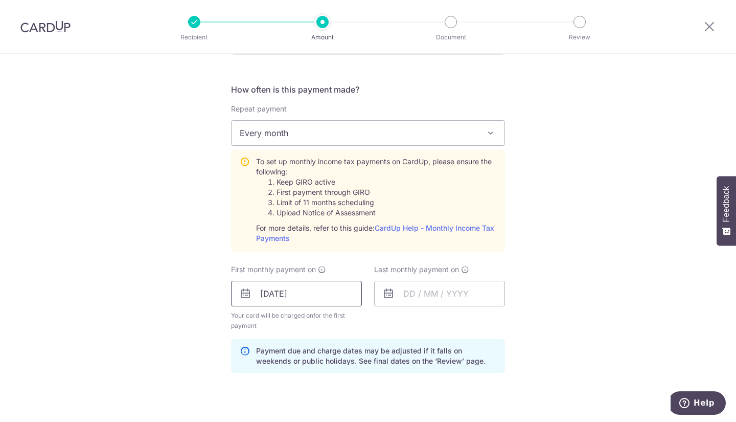
scroll to position [409, 0]
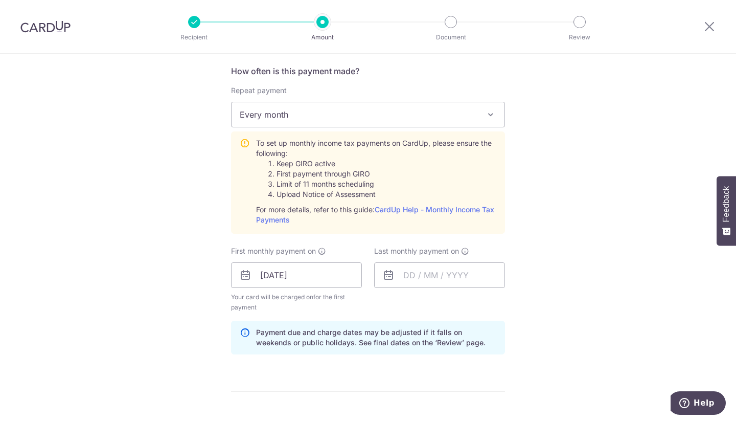
click at [387, 275] on icon at bounding box center [388, 275] width 12 height 12
click at [402, 274] on input "text" at bounding box center [439, 275] width 131 height 26
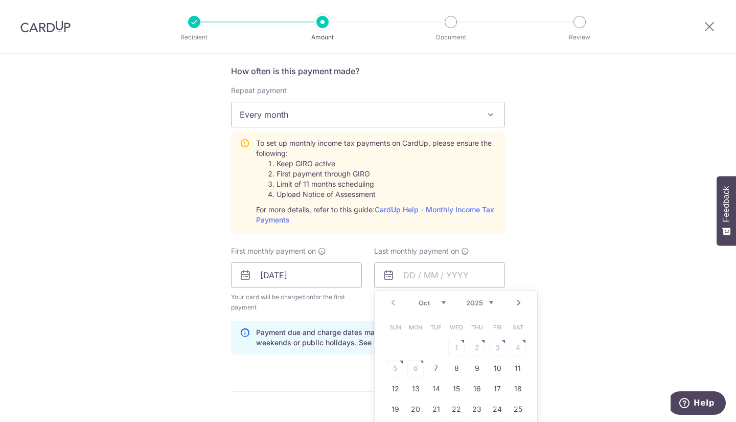
click at [438, 302] on select "Oct Nov Dec" at bounding box center [432, 302] width 27 height 8
click at [491, 303] on div "Prev Next Oct Nov Dec 2025 2026" at bounding box center [456, 302] width 163 height 25
click at [490, 303] on select "2025 2026" at bounding box center [479, 302] width 27 height 8
click at [441, 303] on select "Jan Feb Mar Apr May Jun Jul Aug Sep Oct Nov" at bounding box center [432, 302] width 27 height 8
click at [474, 366] on link "10" at bounding box center [477, 368] width 16 height 16
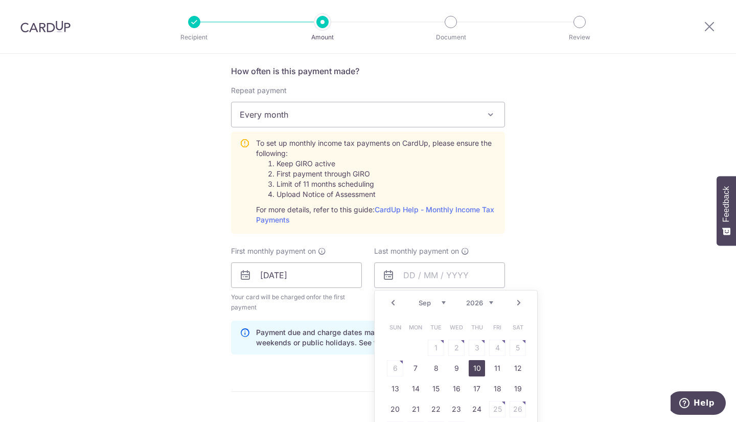
type input "10/09/2026"
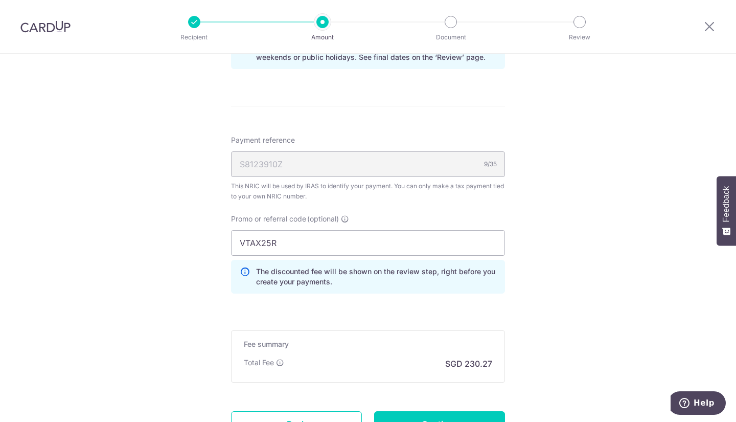
scroll to position [715, 0]
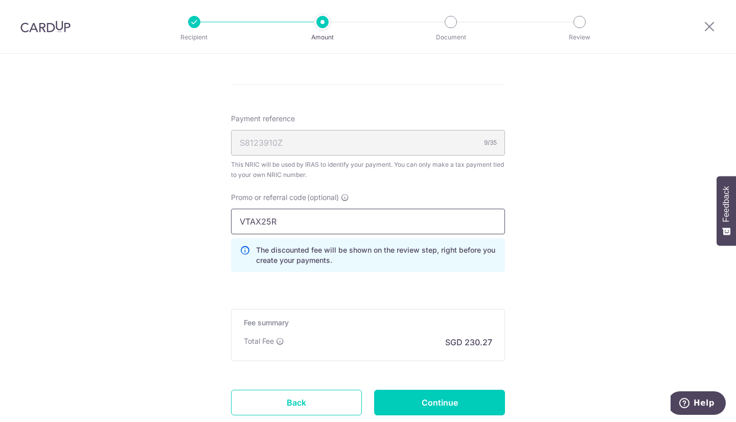
click at [300, 223] on input "VTAX25R" at bounding box center [368, 222] width 274 height 26
click at [404, 398] on input "Continue" at bounding box center [439, 402] width 131 height 26
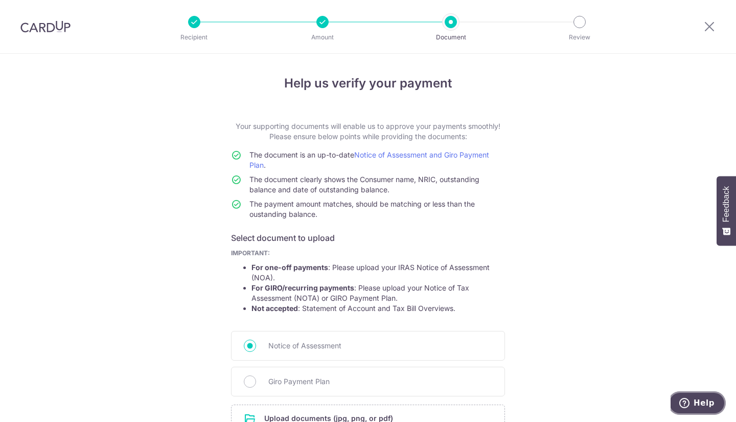
click at [705, 404] on span "Help" at bounding box center [703, 402] width 21 height 9
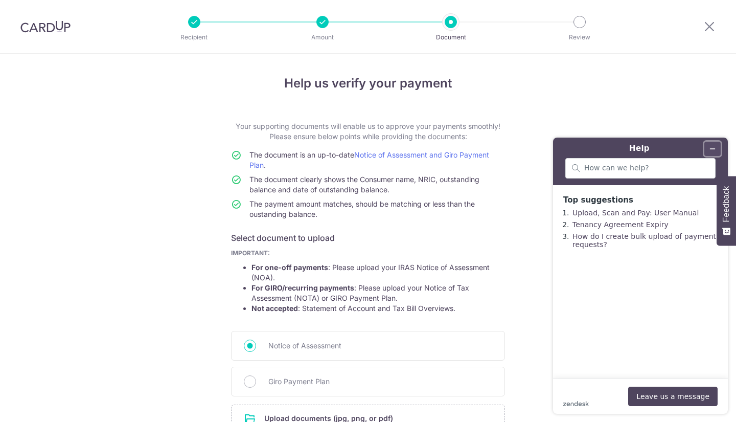
click at [713, 147] on icon "Minimise widget" at bounding box center [712, 148] width 7 height 7
